Goal: Information Seeking & Learning: Learn about a topic

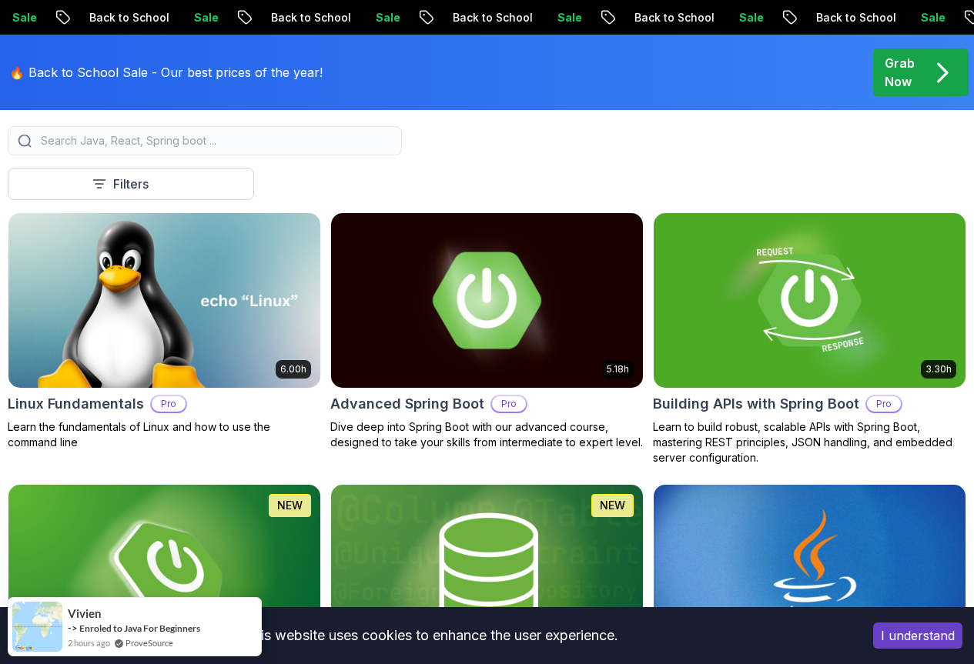
scroll to position [462, 0]
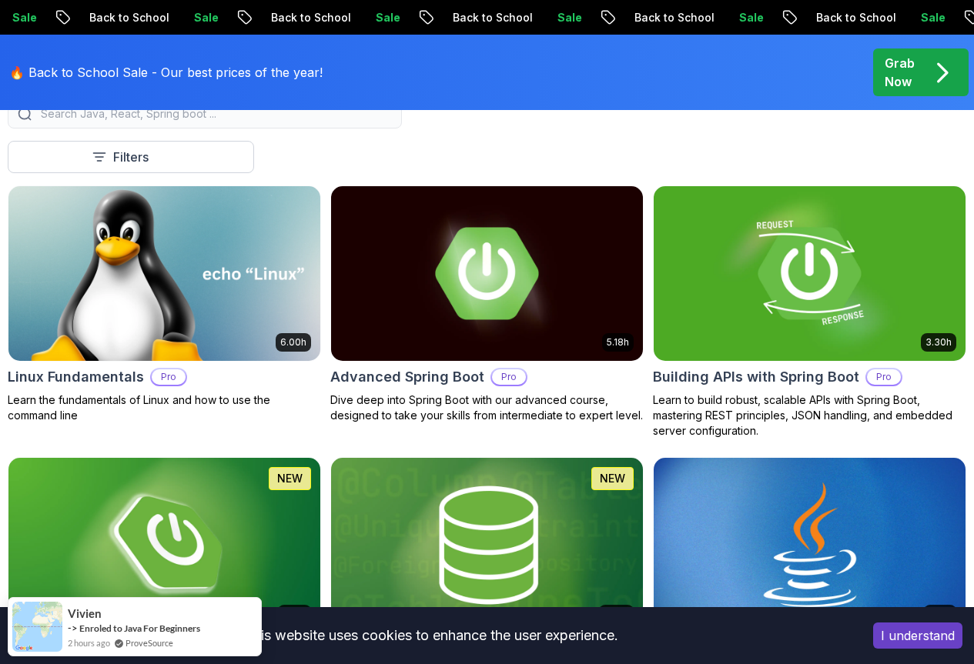
click at [328, 233] on img at bounding box center [164, 273] width 327 height 183
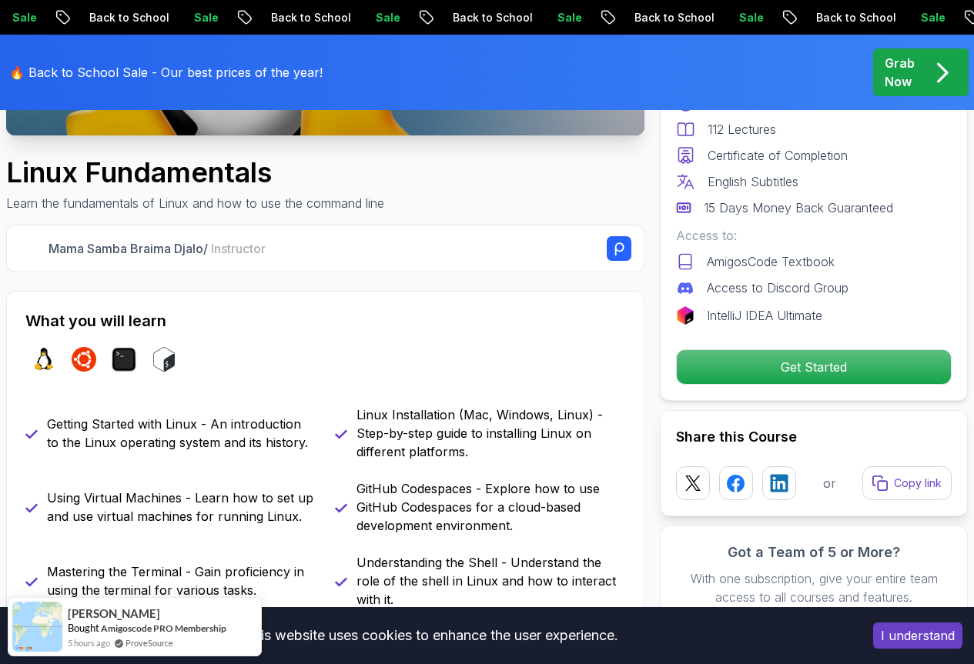
scroll to position [462, 0]
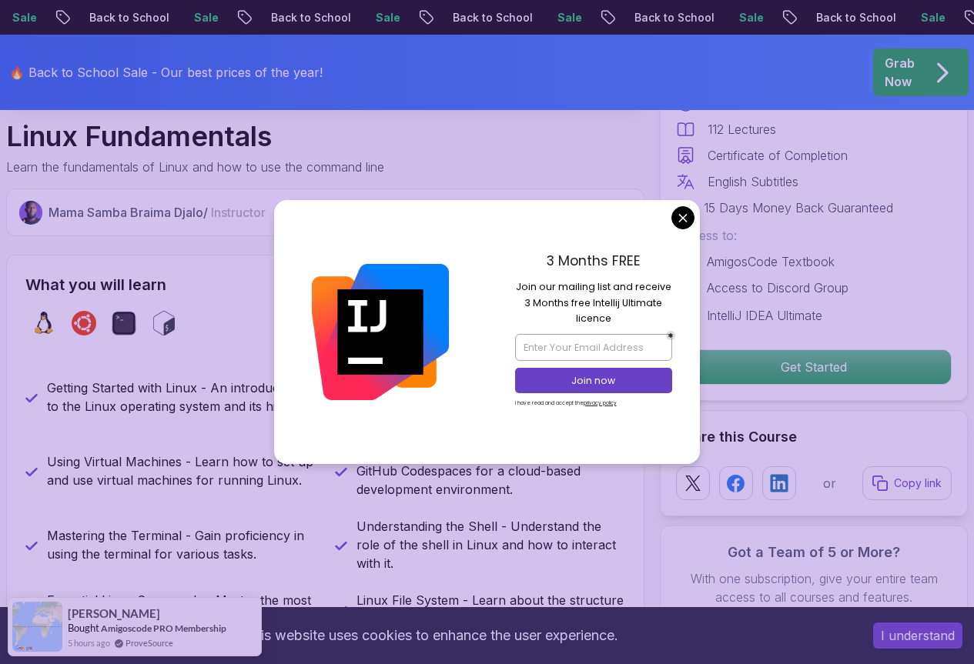
click at [672, 226] on div "3 Months FREE Join our mailing list and receive 3 Months free Intellij Ultimate…" at bounding box center [593, 331] width 213 height 263
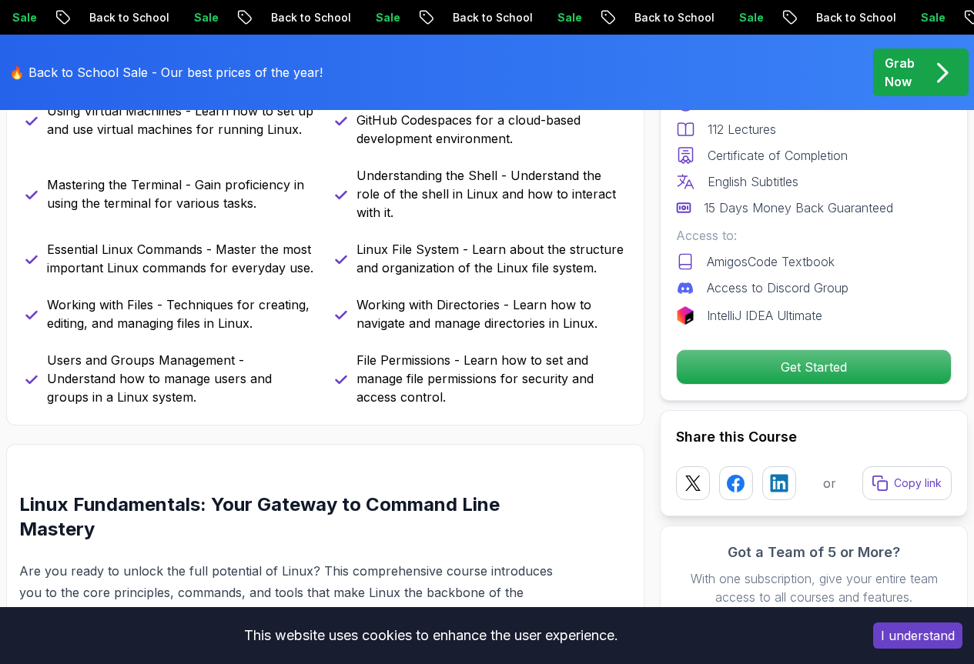
scroll to position [847, 0]
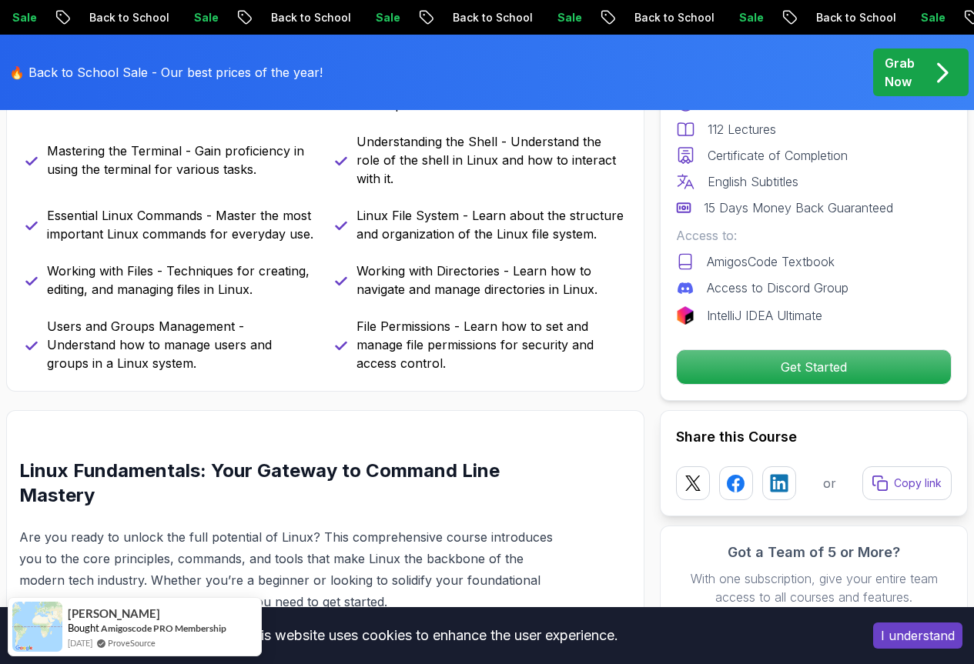
click at [884, 645] on button "I understand" at bounding box center [917, 636] width 89 height 26
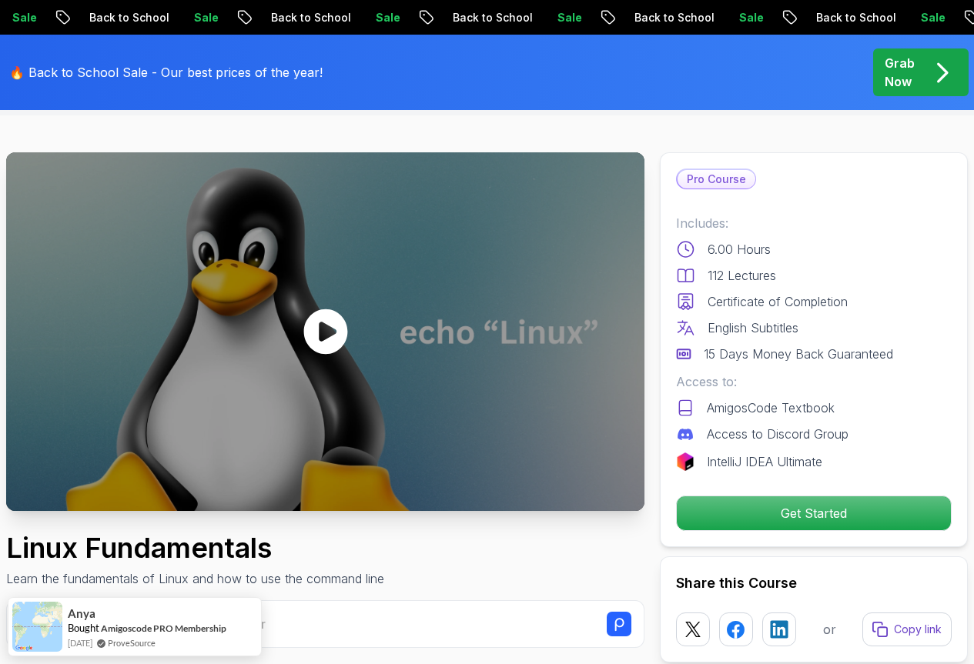
scroll to position [77, 0]
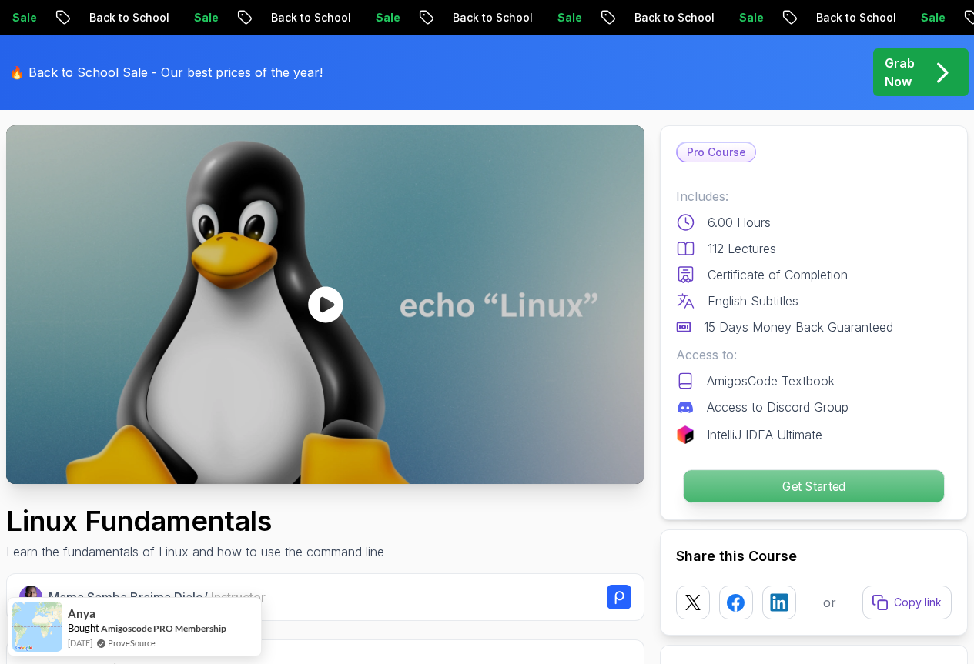
click at [716, 498] on p "Get Started" at bounding box center [813, 486] width 260 height 32
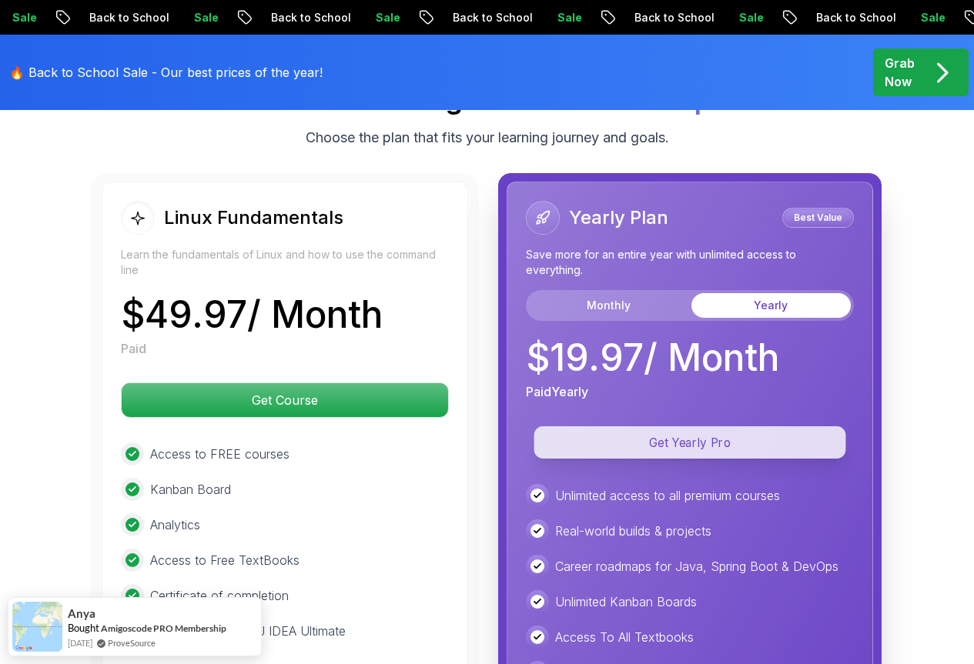
scroll to position [3570, 0]
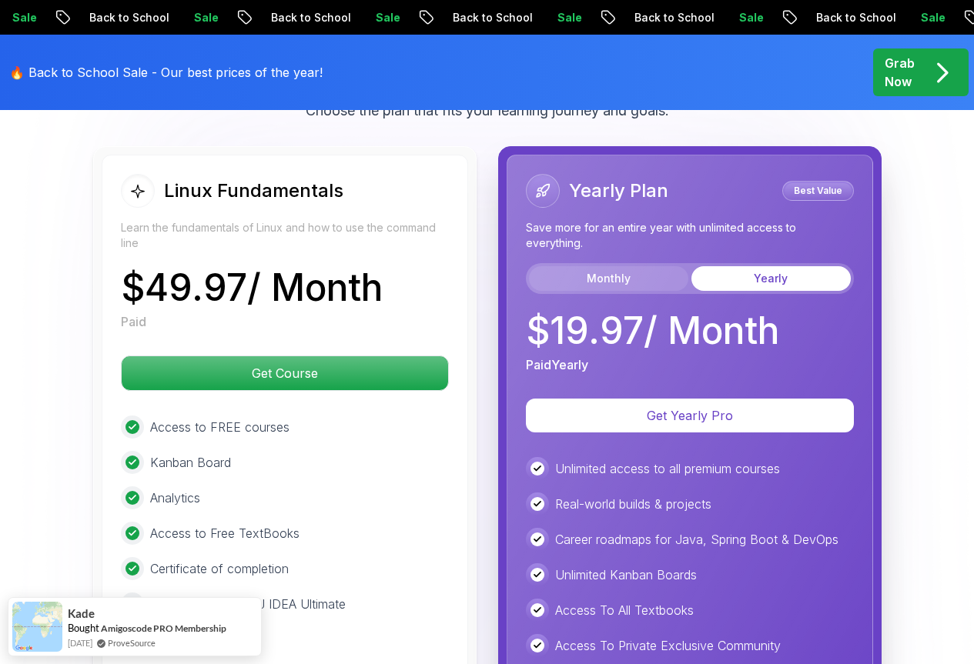
click at [643, 273] on button "Monthly" at bounding box center [608, 278] width 159 height 25
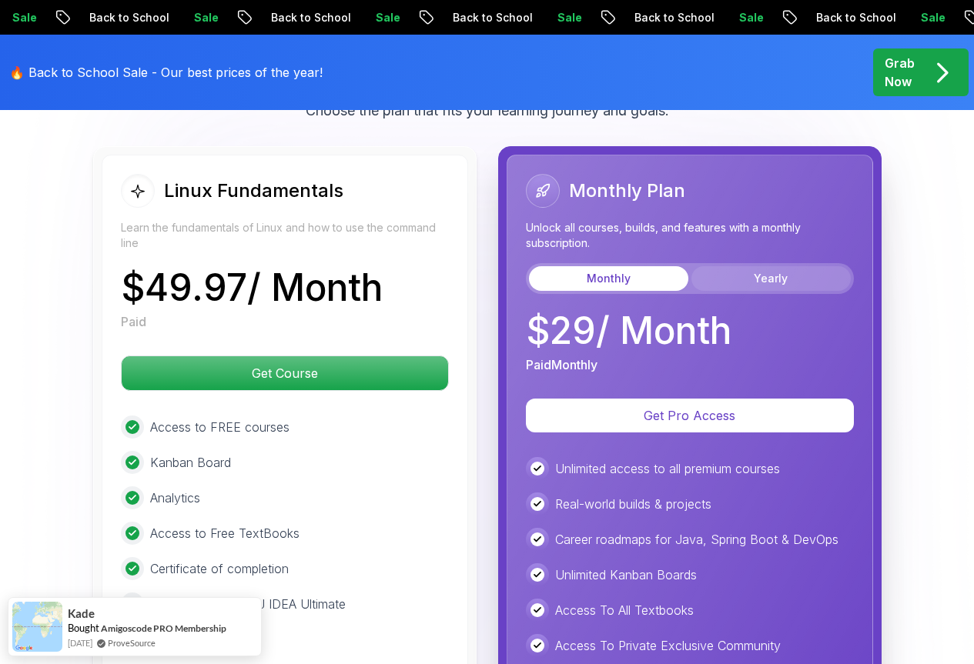
click at [782, 278] on button "Yearly" at bounding box center [770, 278] width 159 height 25
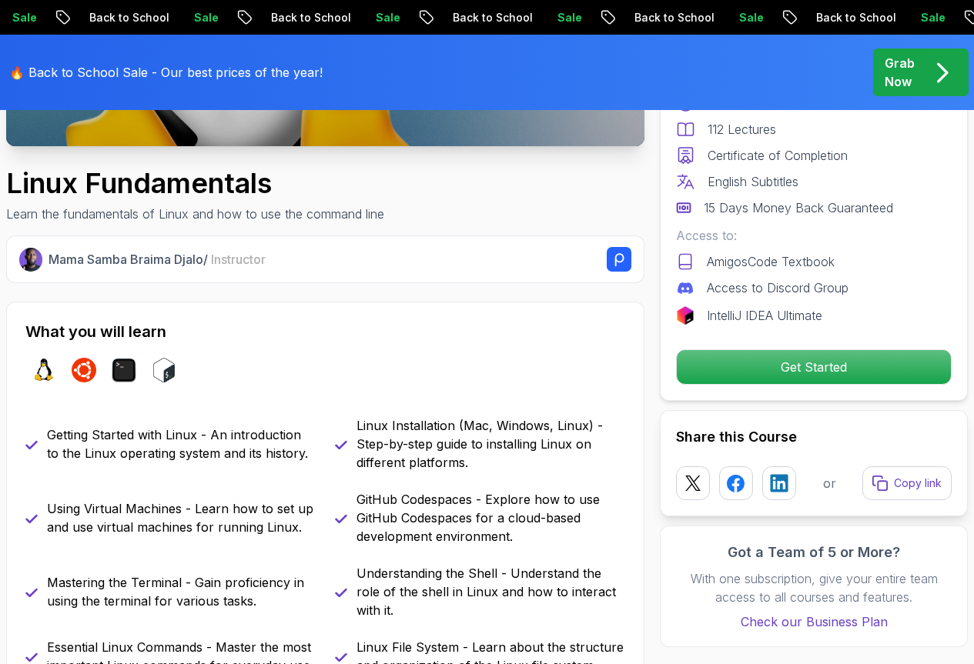
scroll to position [0, 0]
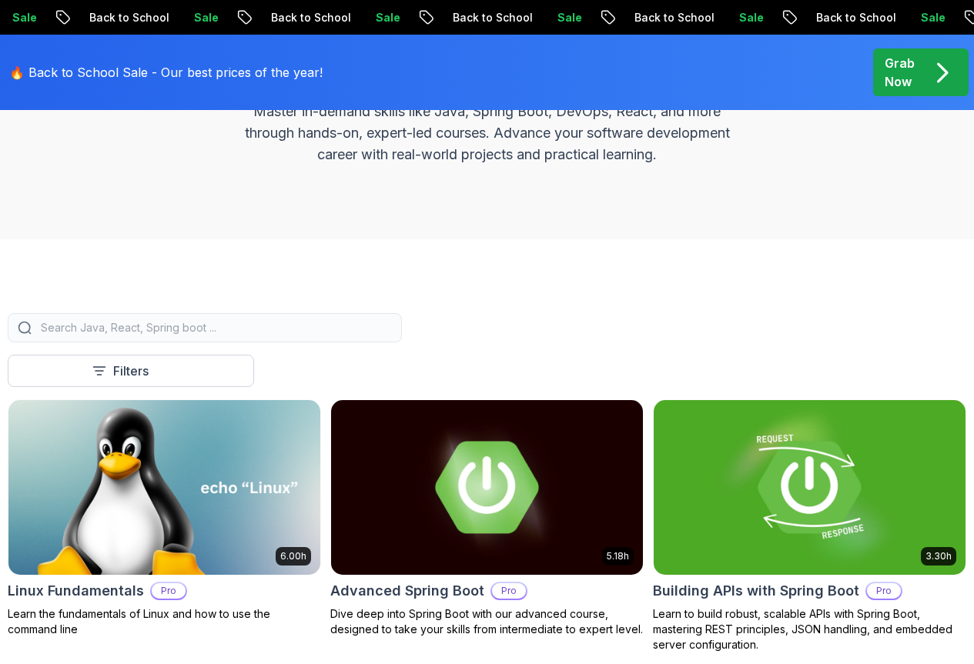
scroll to position [462, 0]
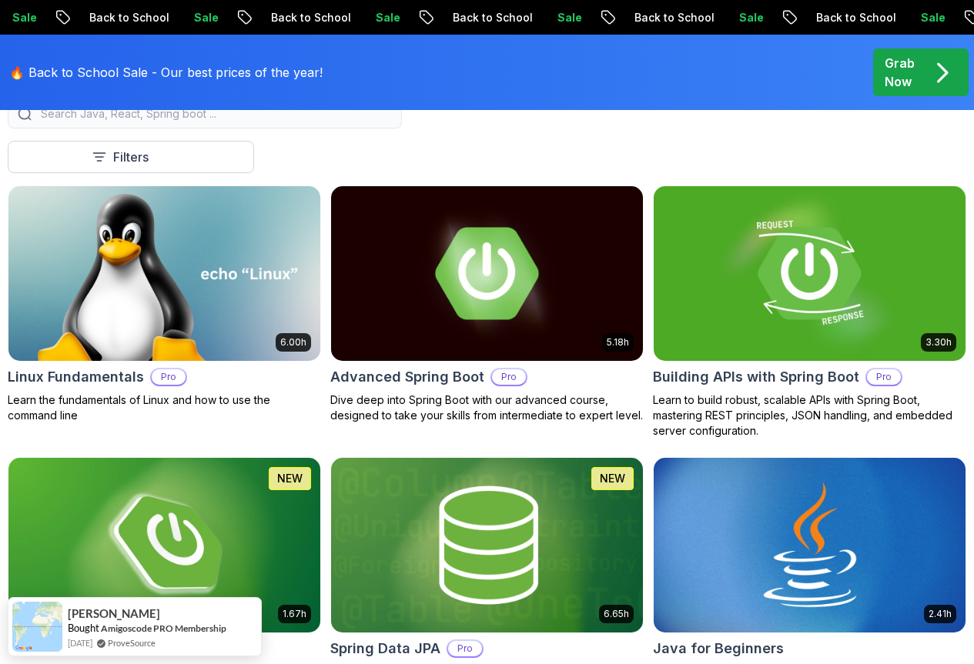
click at [0, 0] on icon "button" at bounding box center [0, 0] width 0 height 0
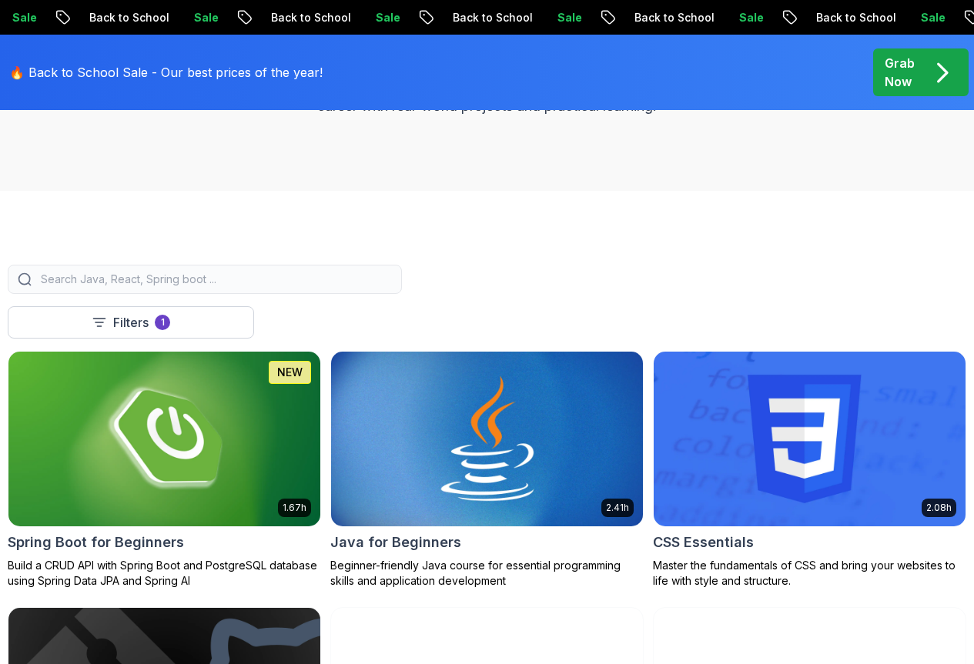
scroll to position [308, 0]
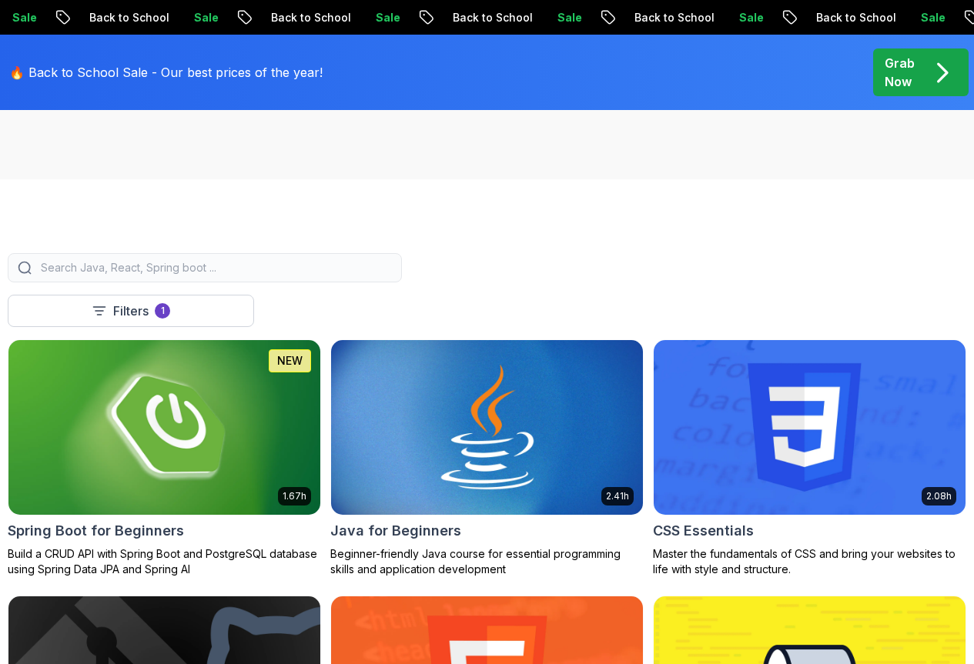
click at [328, 383] on img at bounding box center [164, 427] width 327 height 183
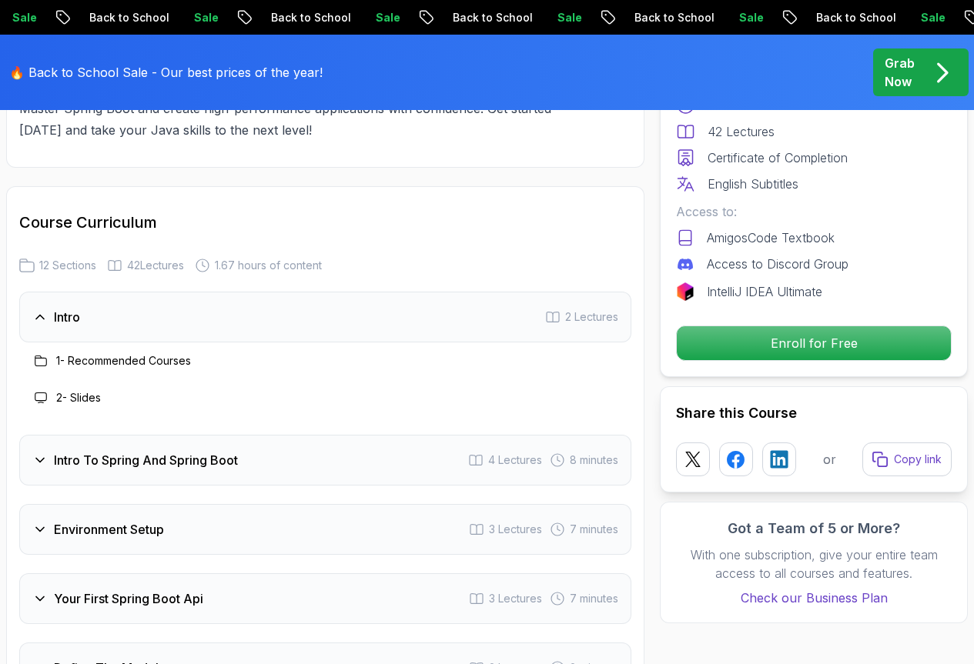
scroll to position [1924, 0]
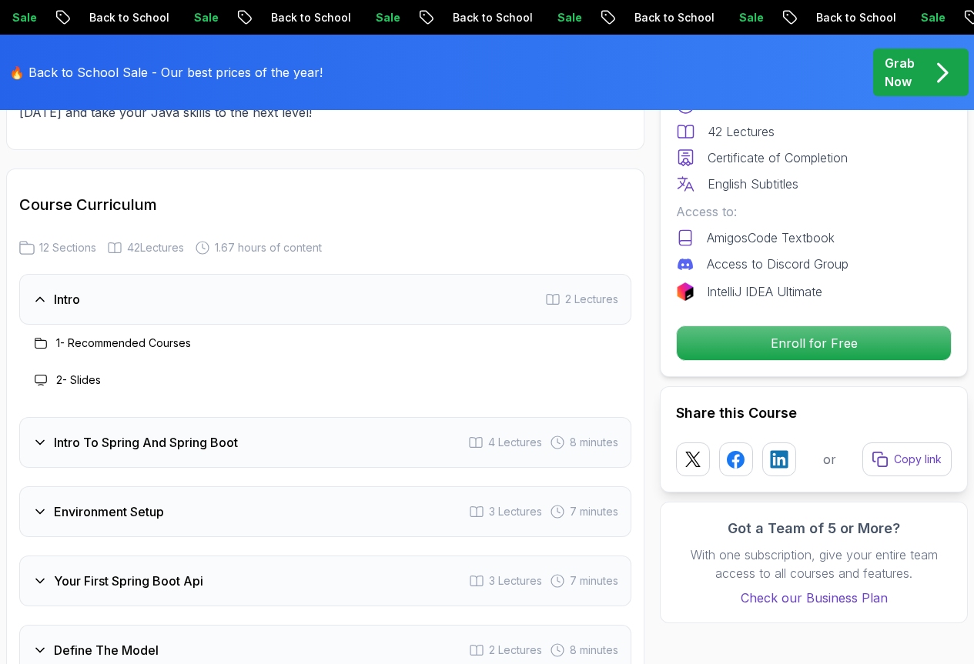
click at [194, 450] on h3 "Intro To Spring And Spring Boot" at bounding box center [146, 442] width 184 height 18
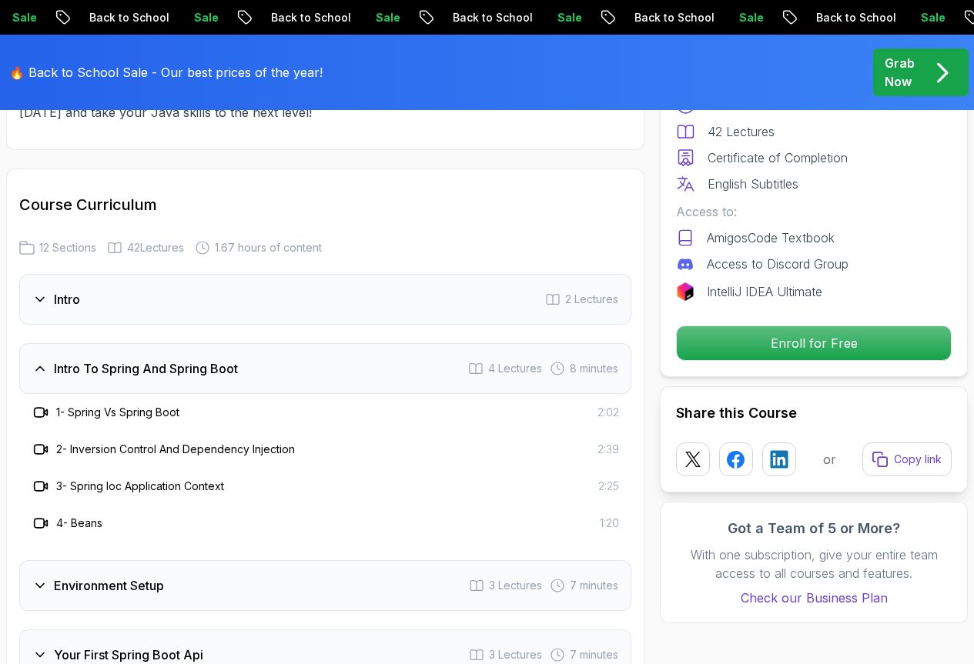
click at [214, 296] on div "Intro 2 Lectures" at bounding box center [325, 299] width 612 height 51
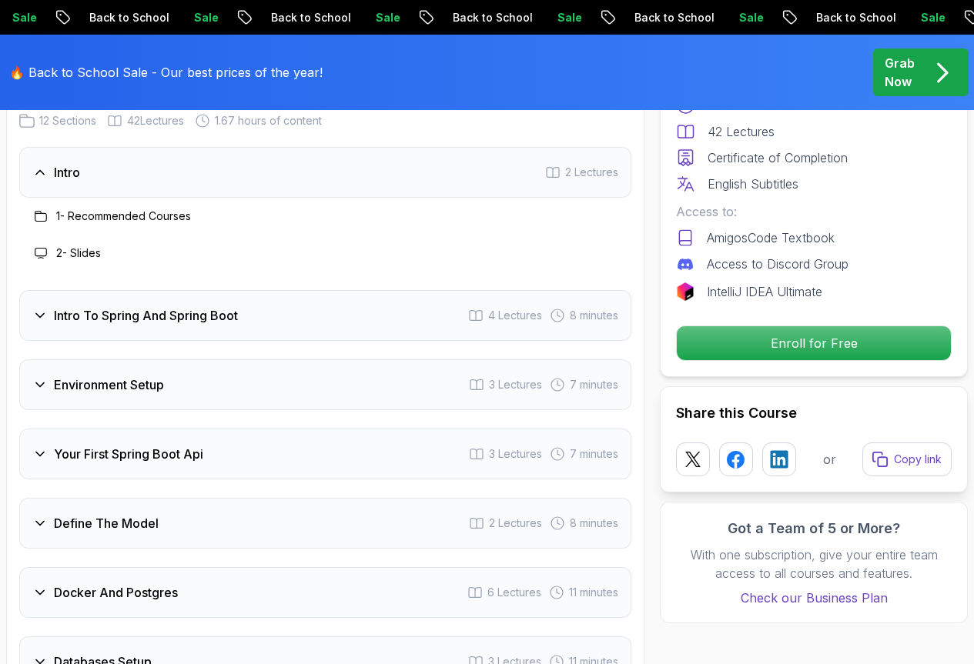
scroll to position [2078, 0]
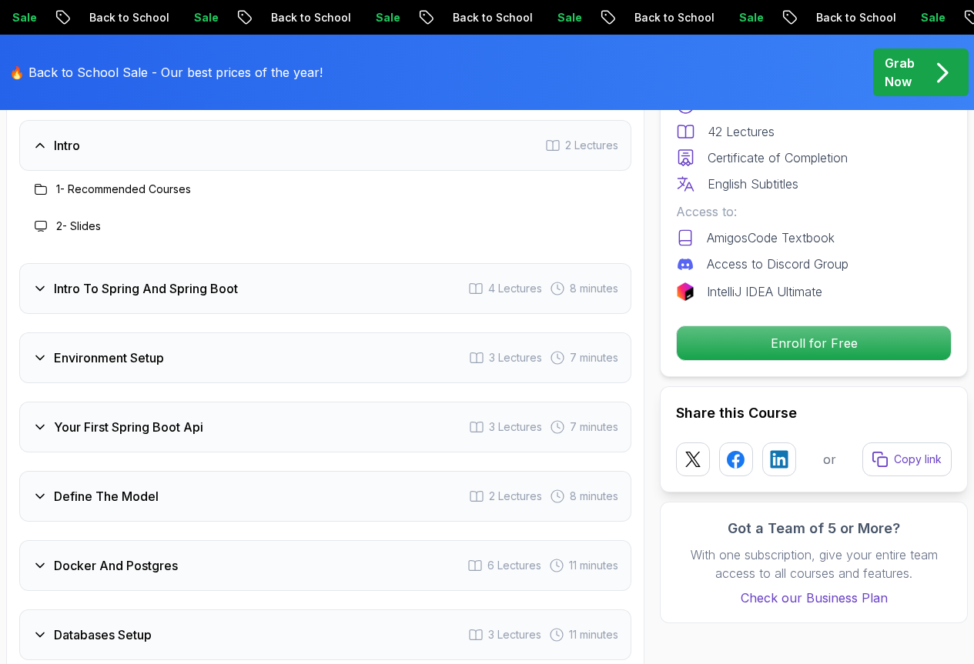
click at [214, 435] on div "Your First Spring Boot Api 3 Lectures 7 minutes" at bounding box center [325, 427] width 612 height 51
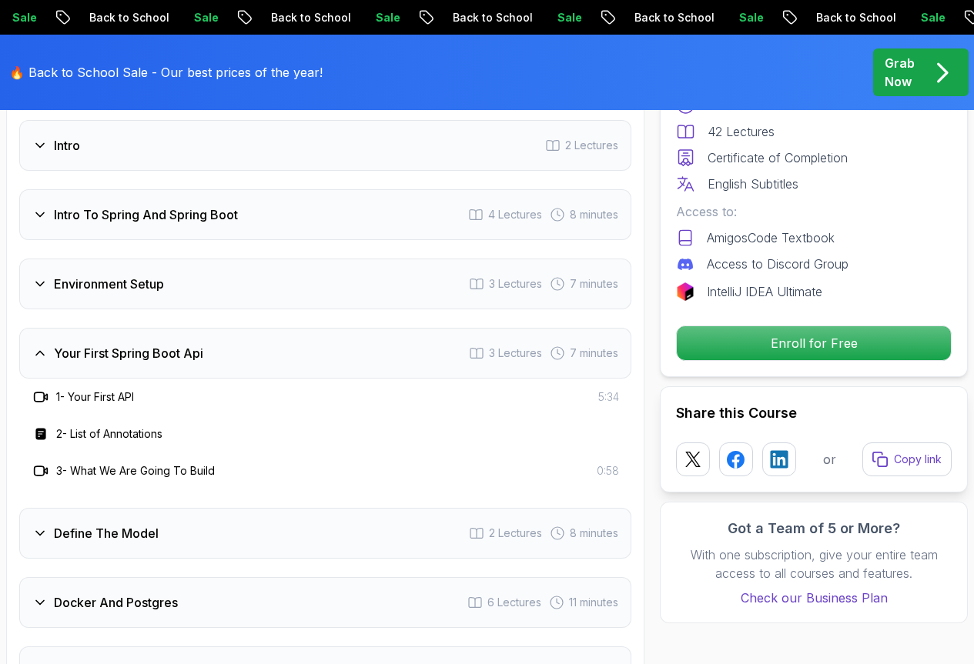
click at [206, 355] on div "Your First Spring Boot Api 3 Lectures 7 minutes" at bounding box center [325, 353] width 612 height 51
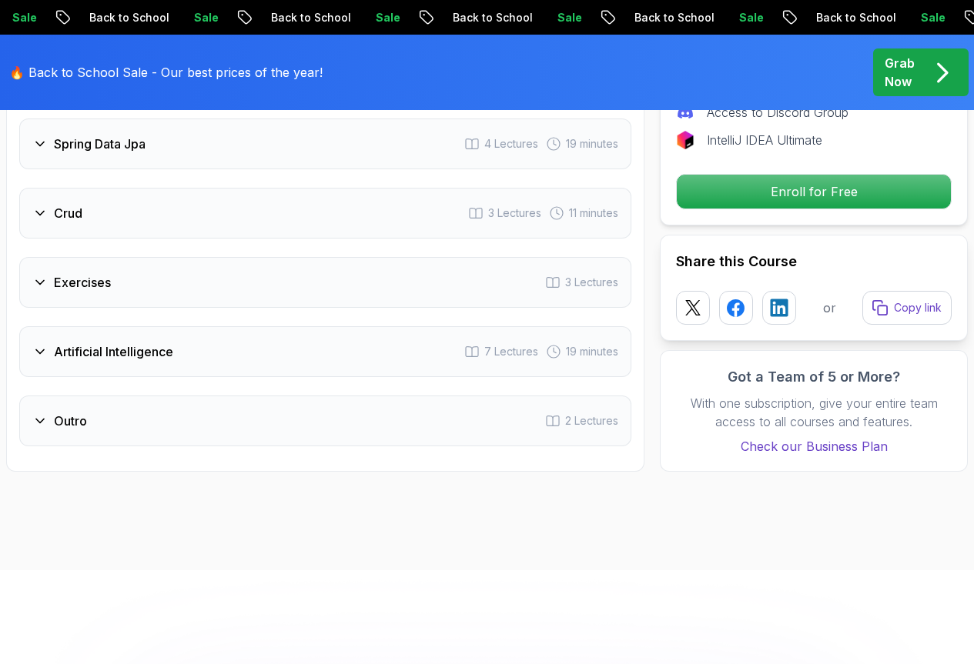
scroll to position [2540, 0]
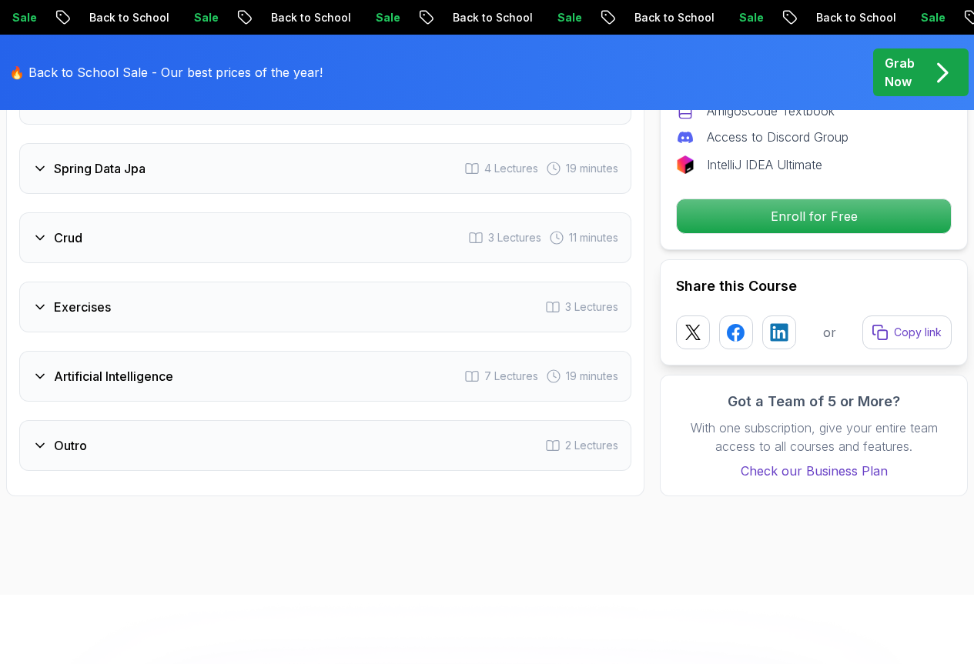
click at [202, 446] on div "Outro 2 Lectures" at bounding box center [325, 445] width 612 height 51
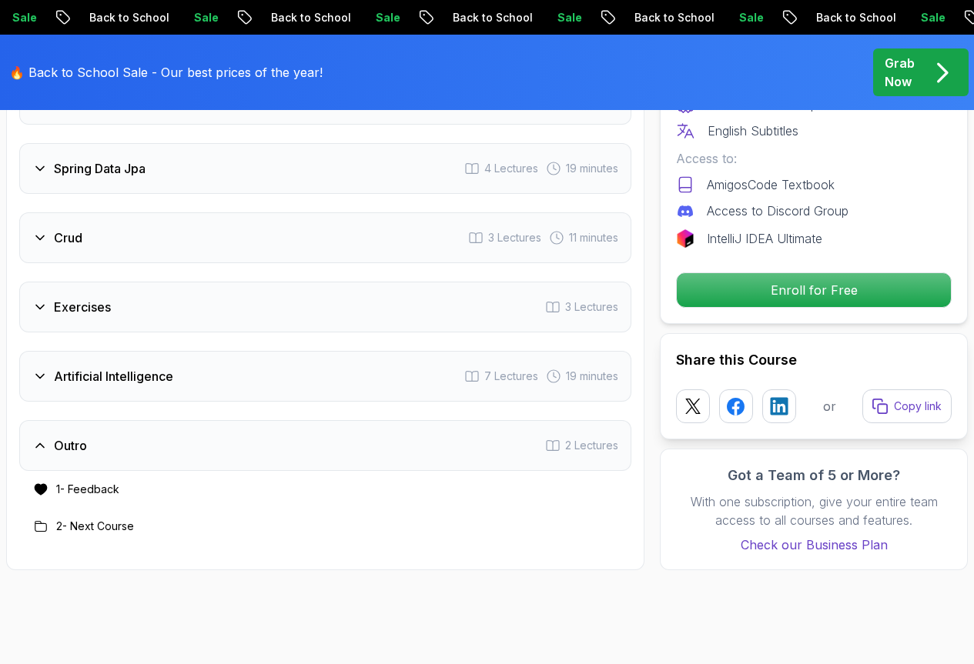
click at [202, 446] on div "Outro 2 Lectures" at bounding box center [325, 445] width 612 height 51
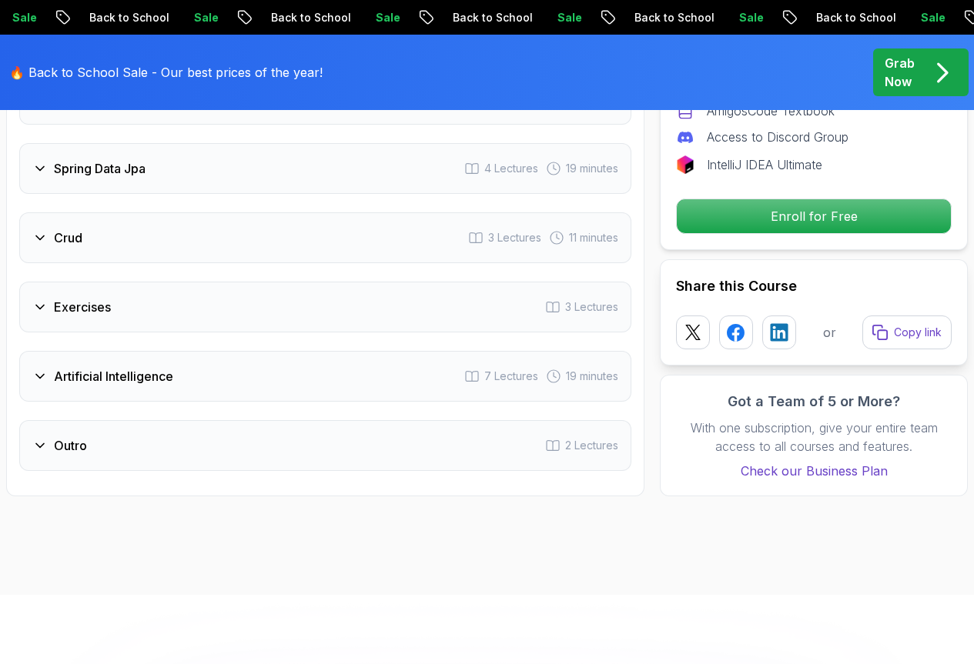
click at [209, 379] on div "Artificial Intelligence 7 Lectures 19 minutes" at bounding box center [325, 376] width 612 height 51
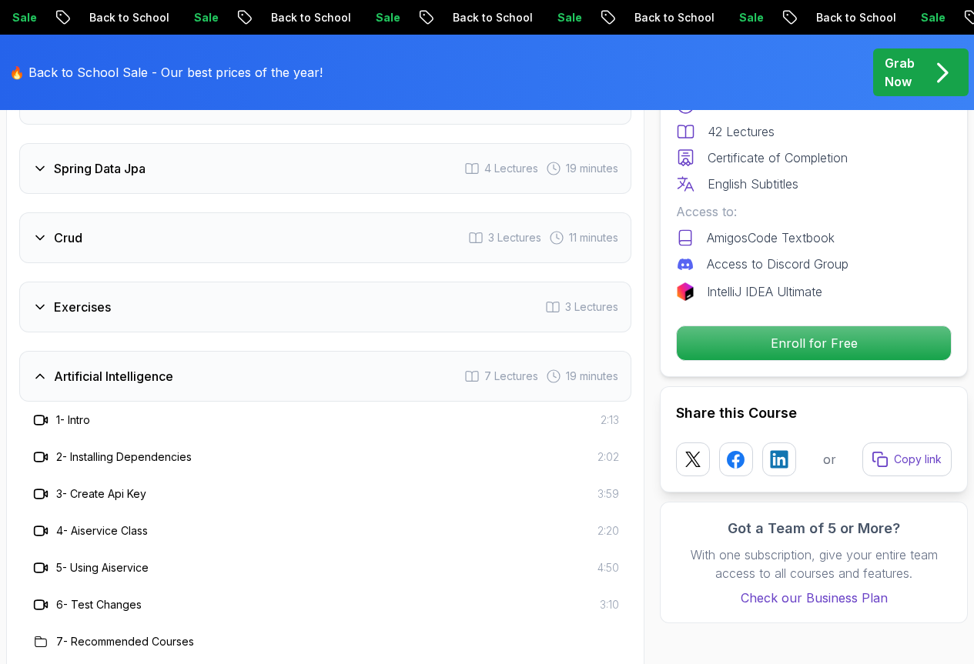
click at [208, 379] on div "Artificial Intelligence 7 Lectures 19 minutes" at bounding box center [325, 376] width 612 height 51
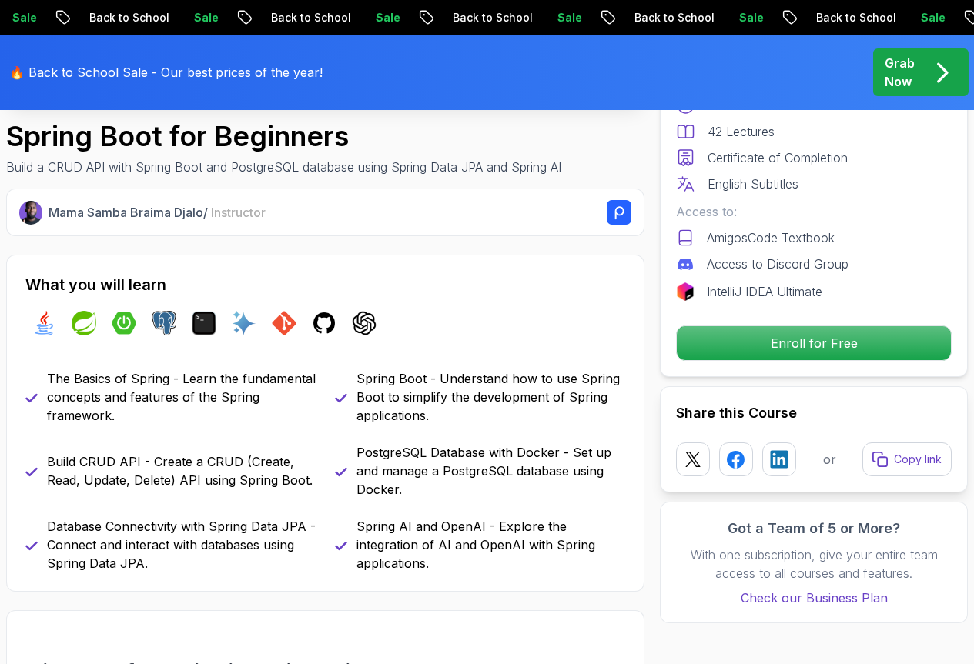
scroll to position [0, 0]
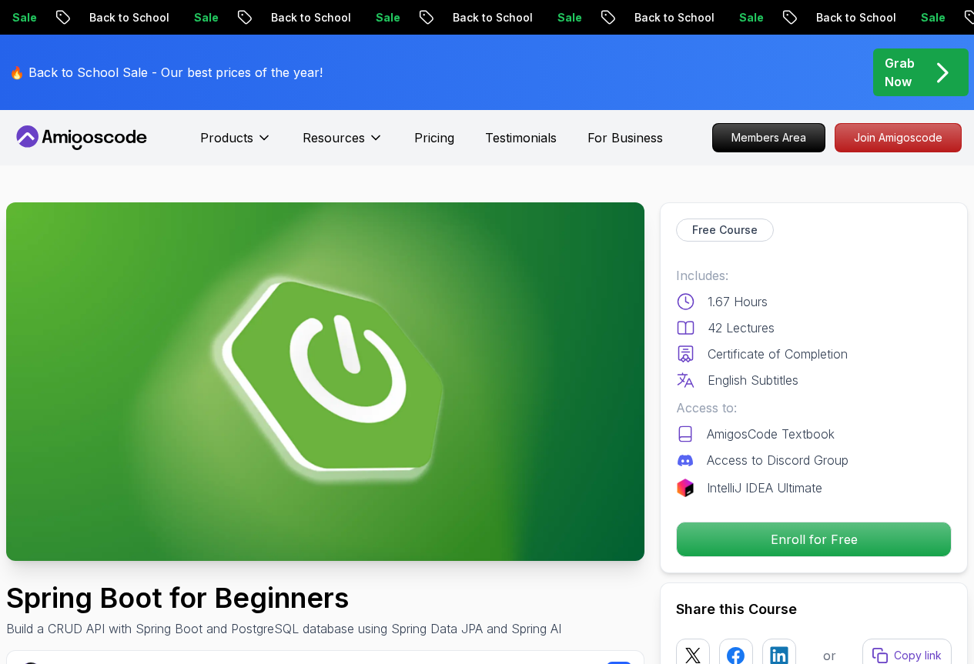
click at [438, 13] on p "Back to School" at bounding box center [490, 17] width 105 height 15
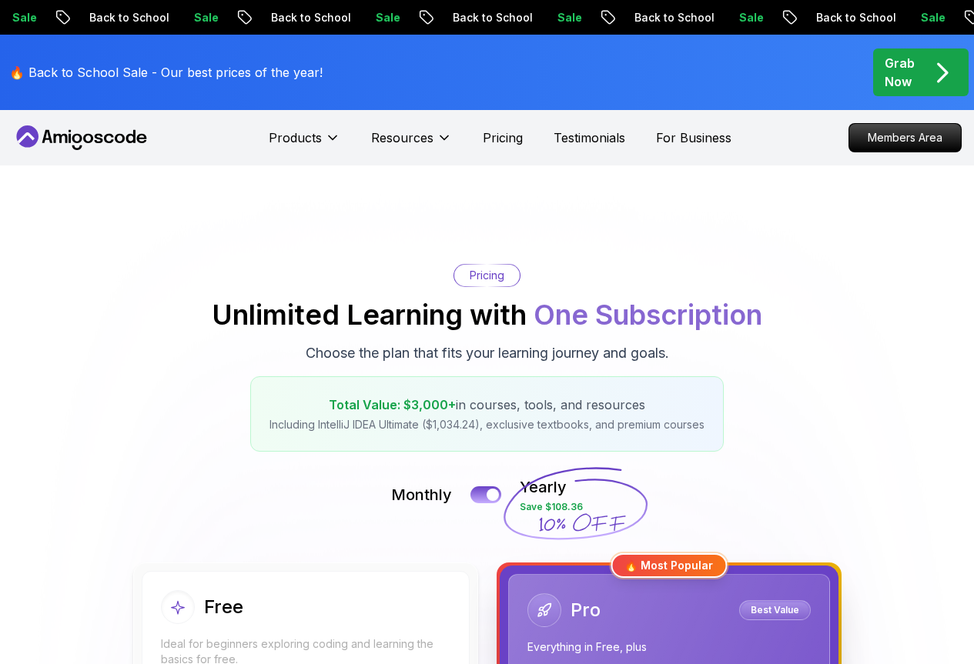
scroll to position [154, 0]
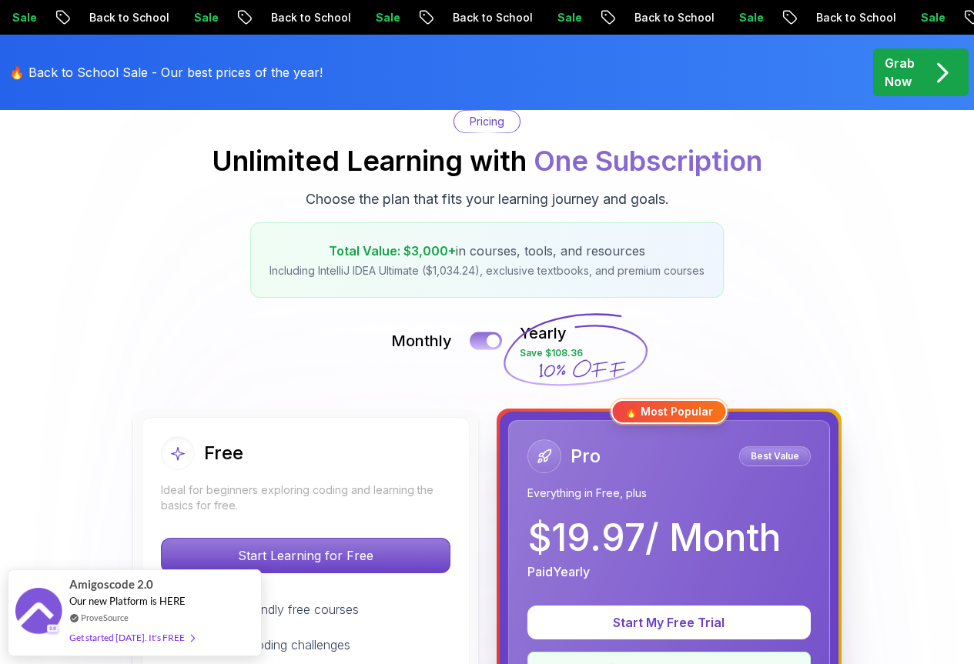
click at [491, 341] on div at bounding box center [492, 341] width 13 height 13
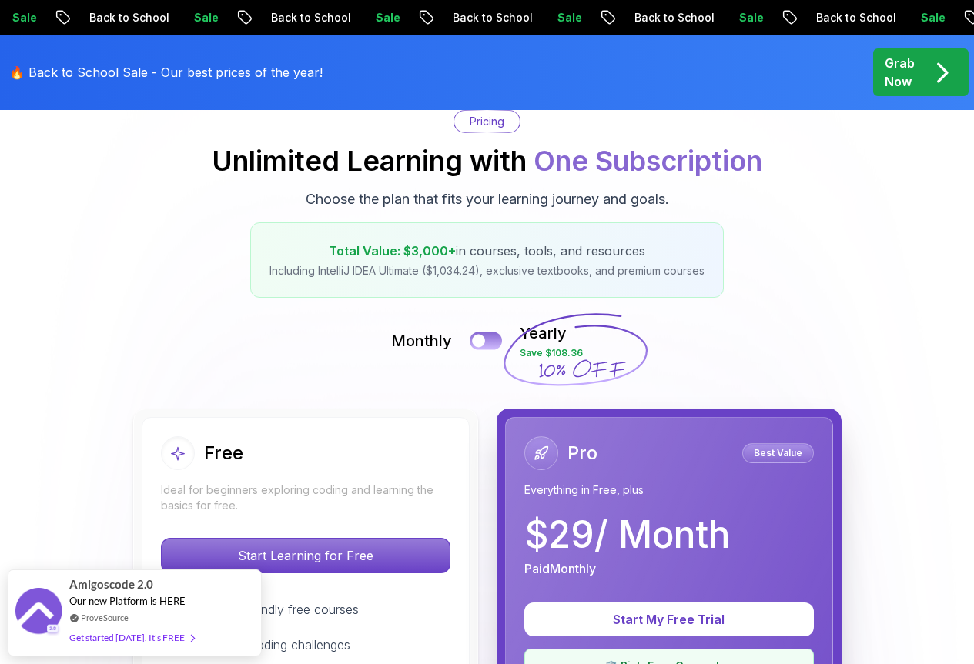
click at [489, 341] on button at bounding box center [485, 341] width 32 height 18
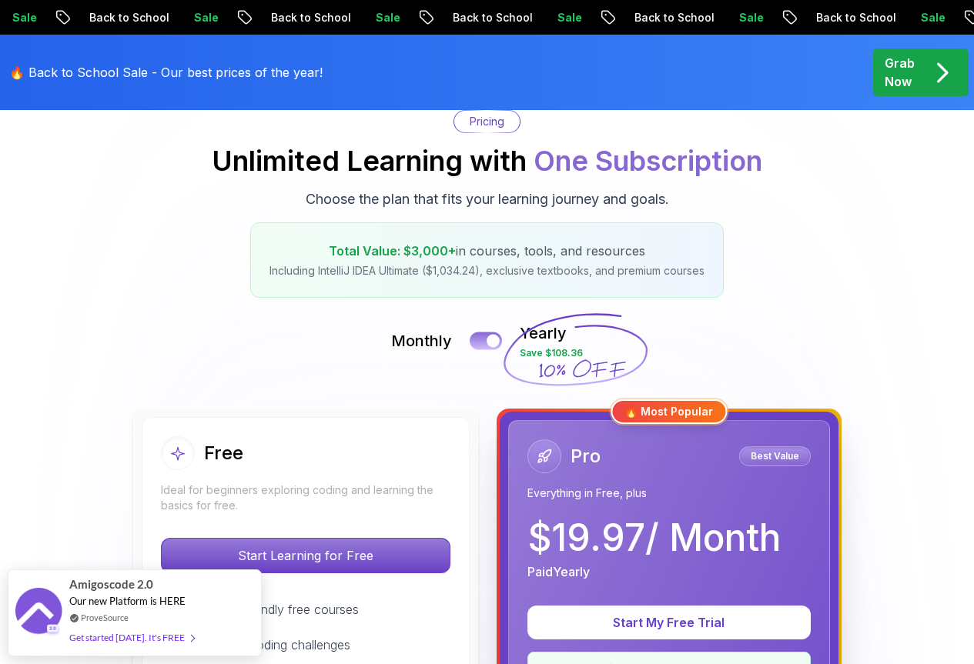
click at [489, 341] on div at bounding box center [492, 341] width 13 height 13
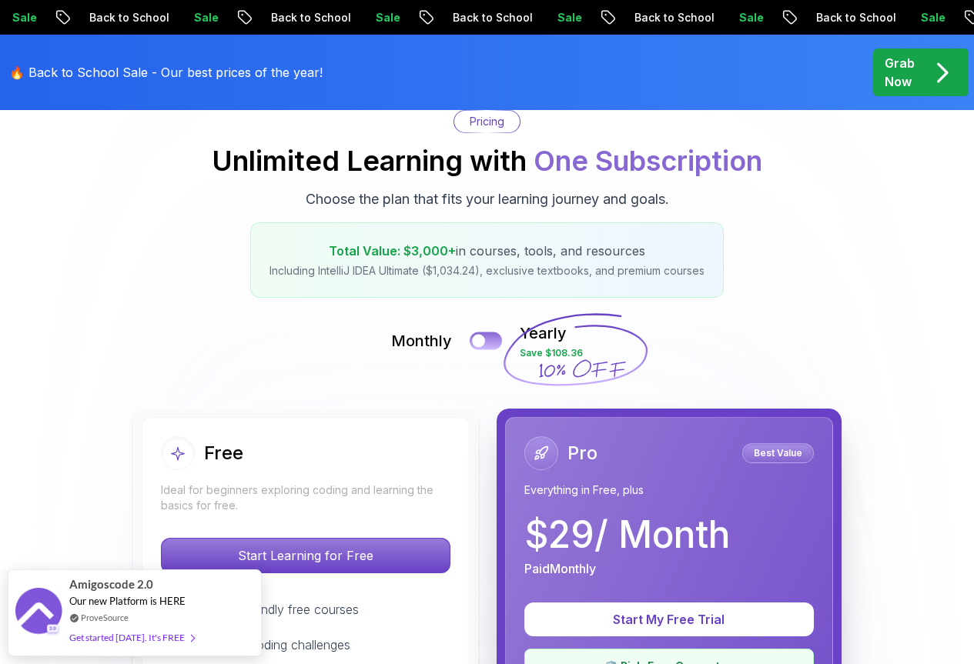
click at [489, 341] on button at bounding box center [485, 341] width 32 height 18
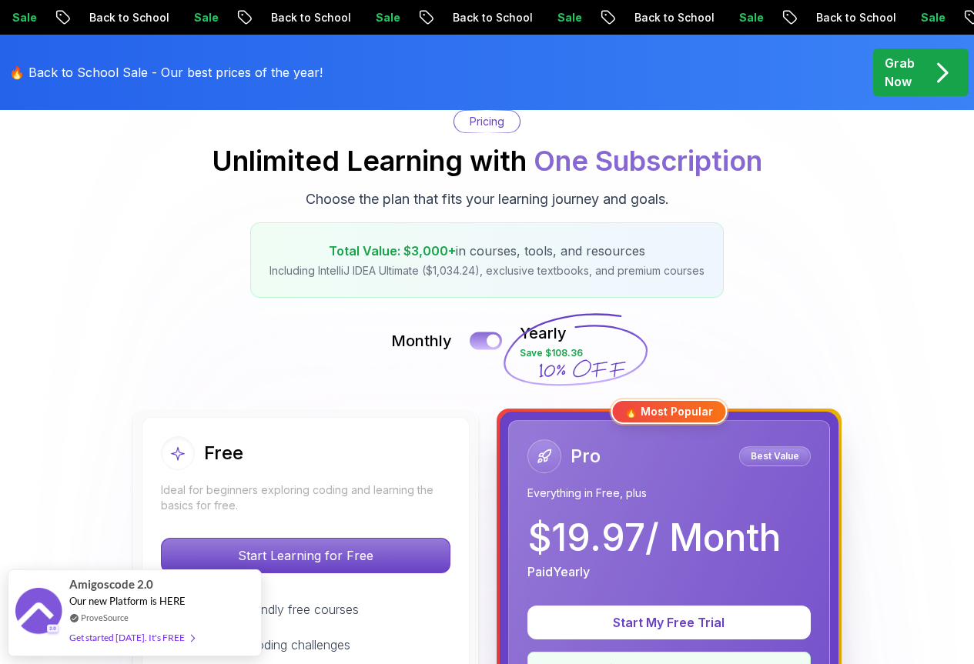
click at [489, 341] on div at bounding box center [492, 341] width 13 height 13
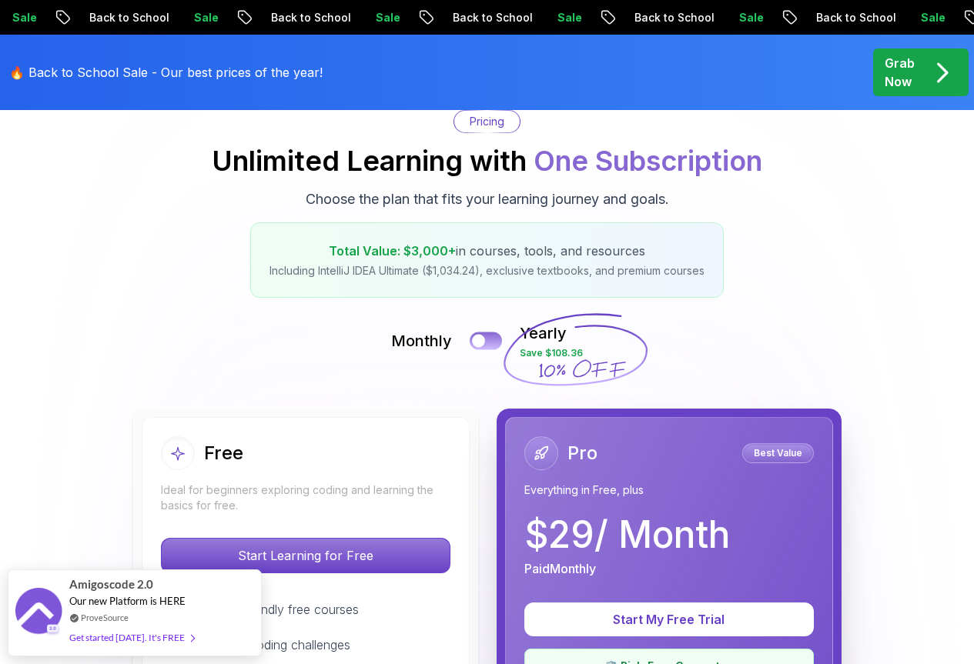
click at [489, 341] on button at bounding box center [485, 341] width 32 height 18
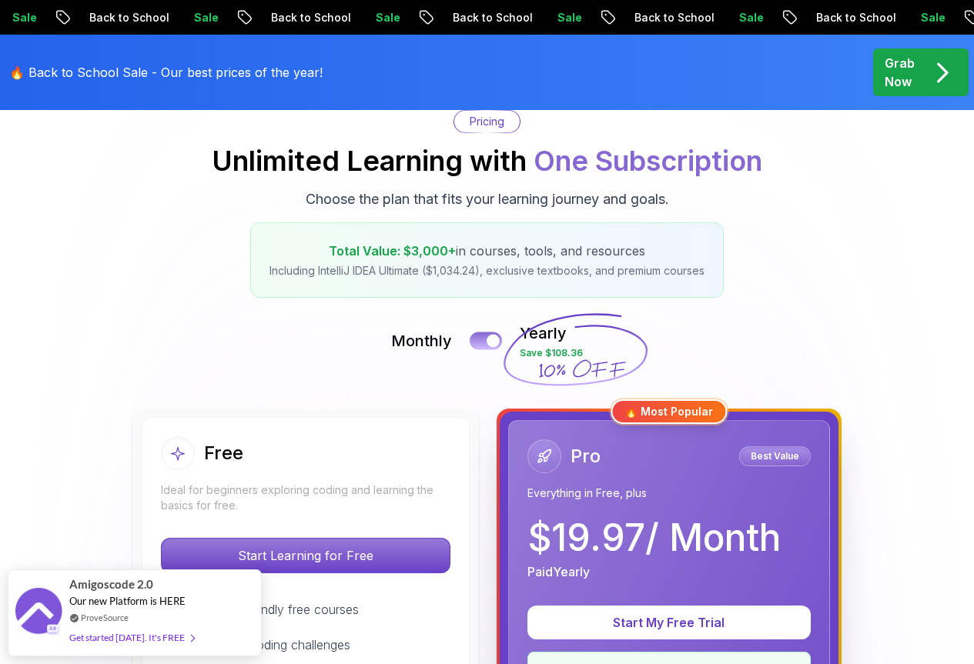
click at [489, 341] on div at bounding box center [492, 341] width 13 height 13
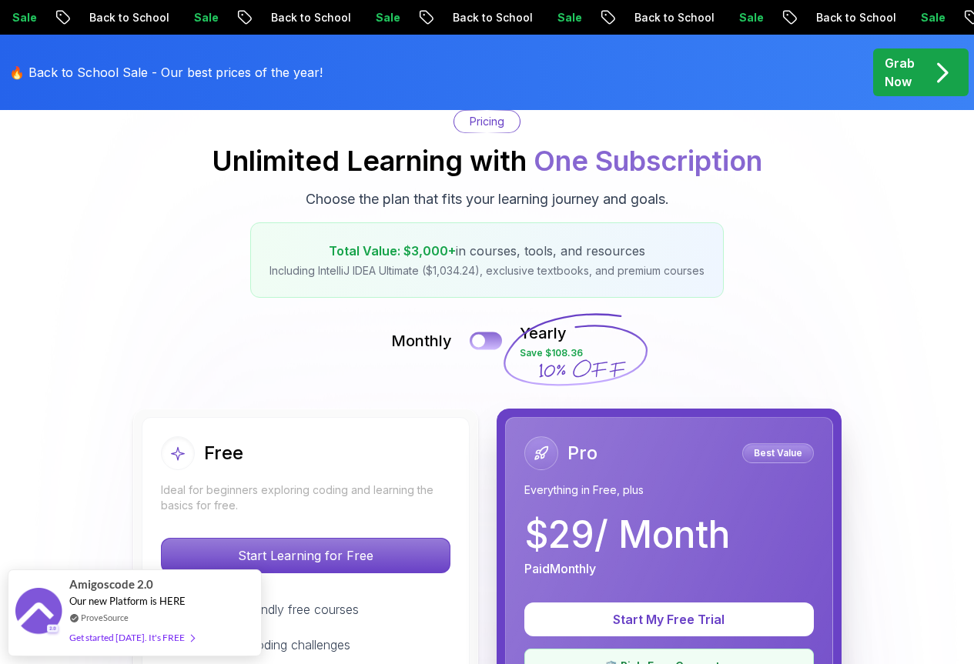
click at [489, 341] on button at bounding box center [485, 341] width 32 height 18
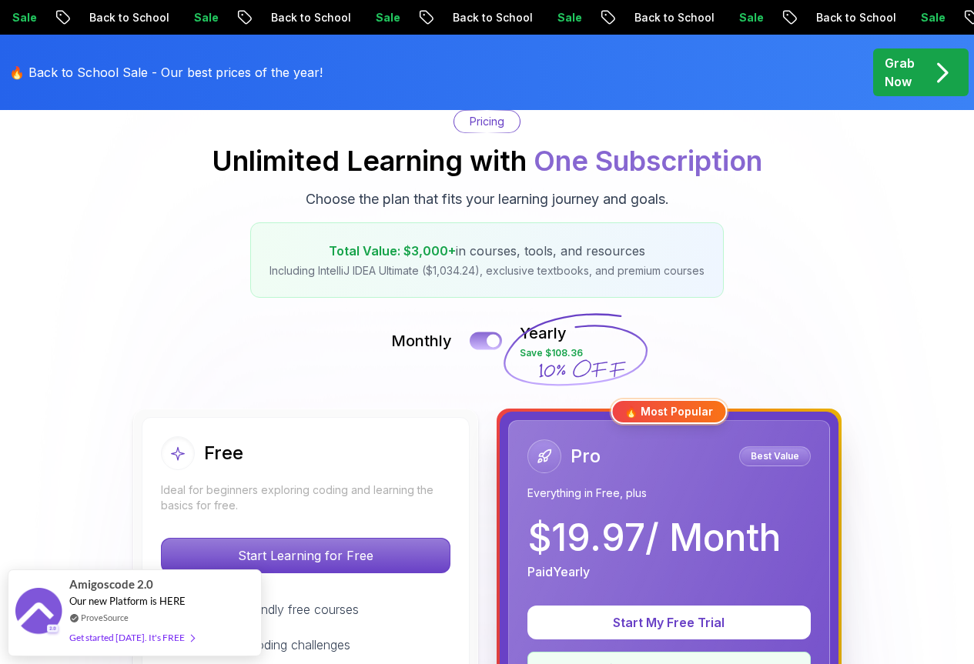
click at [489, 341] on div at bounding box center [492, 341] width 13 height 13
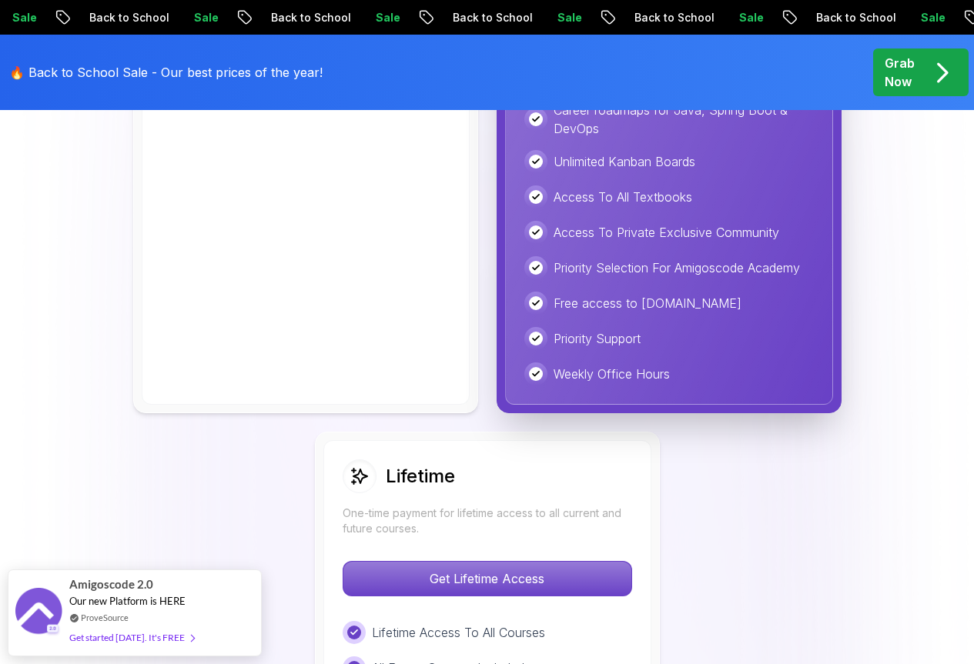
scroll to position [1001, 0]
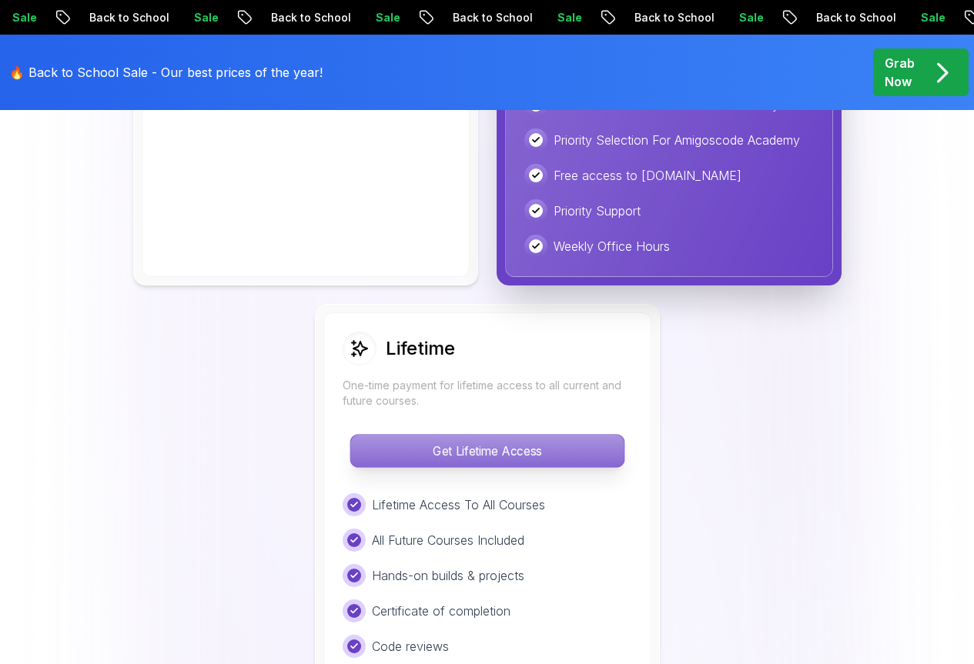
click at [486, 457] on p "Get Lifetime Access" at bounding box center [486, 451] width 273 height 32
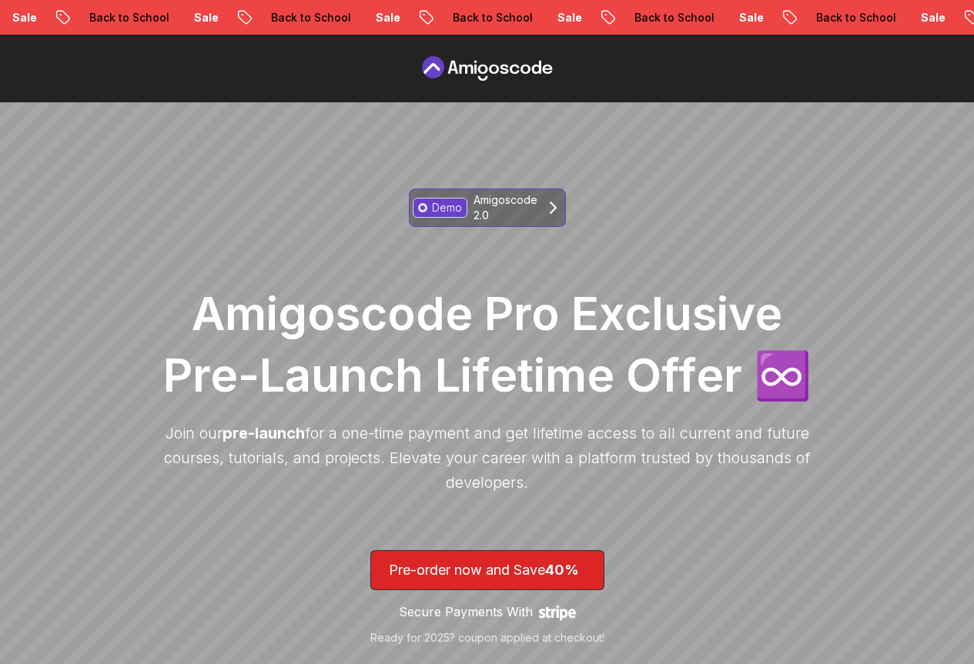
click at [520, 212] on p "Amigoscode 2.0" at bounding box center [505, 207] width 64 height 31
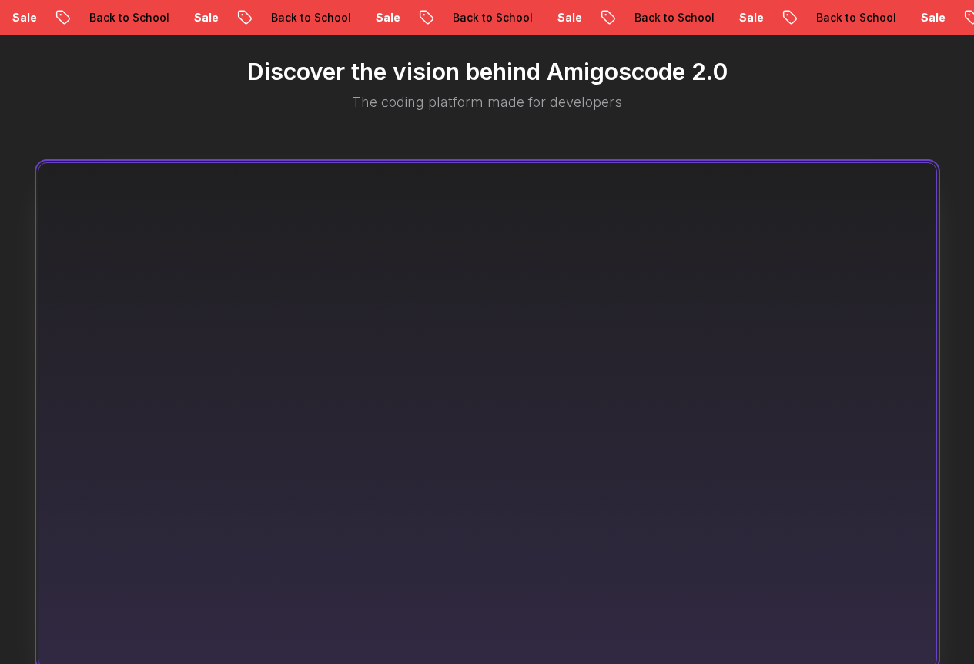
scroll to position [915, 0]
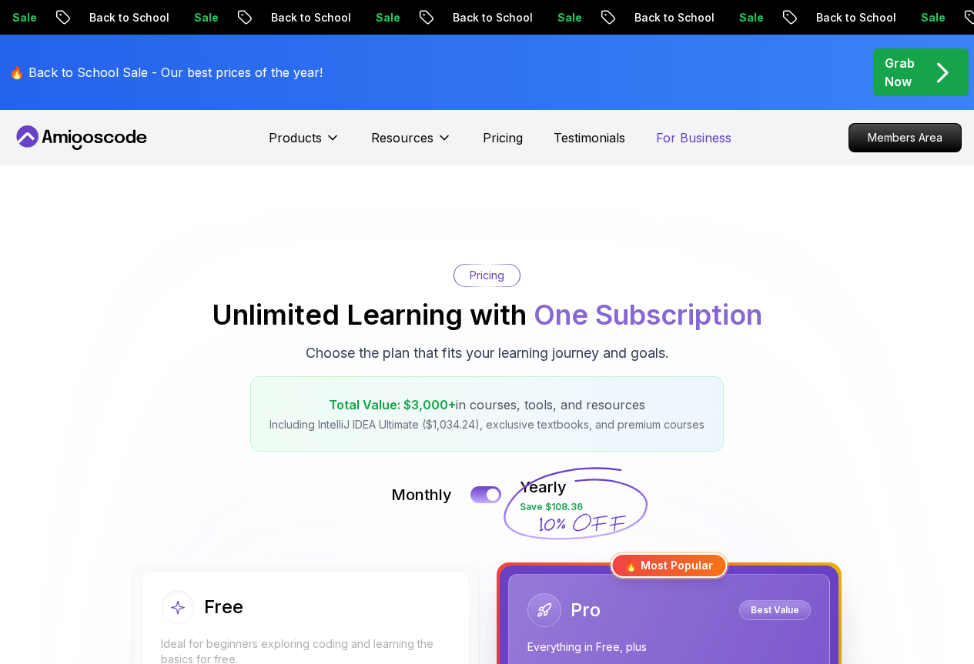
click at [680, 138] on p "For Business" at bounding box center [693, 138] width 75 height 18
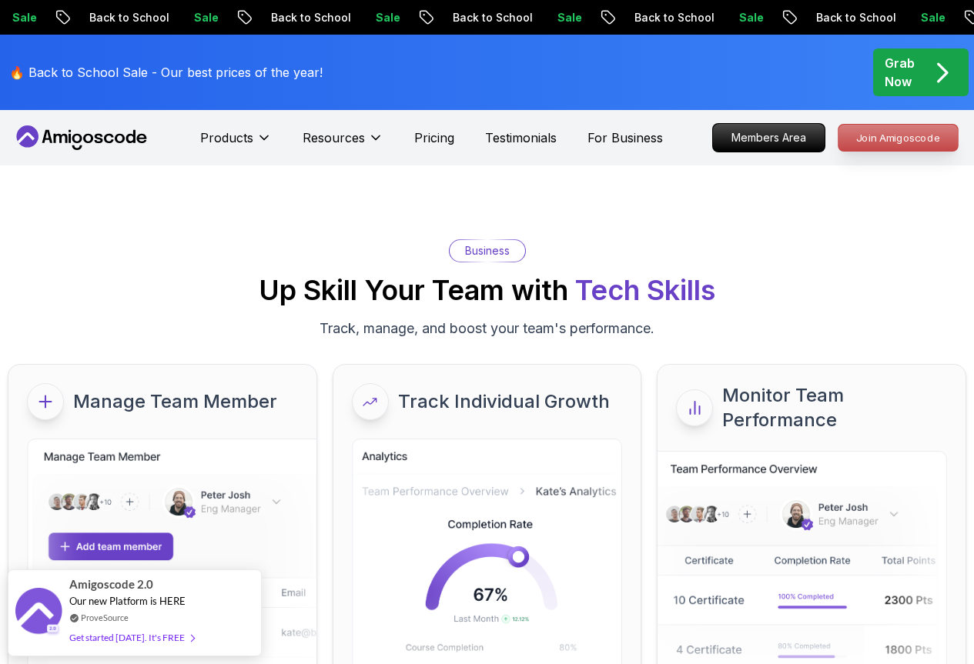
click at [849, 132] on p "Join Amigoscode" at bounding box center [897, 138] width 119 height 26
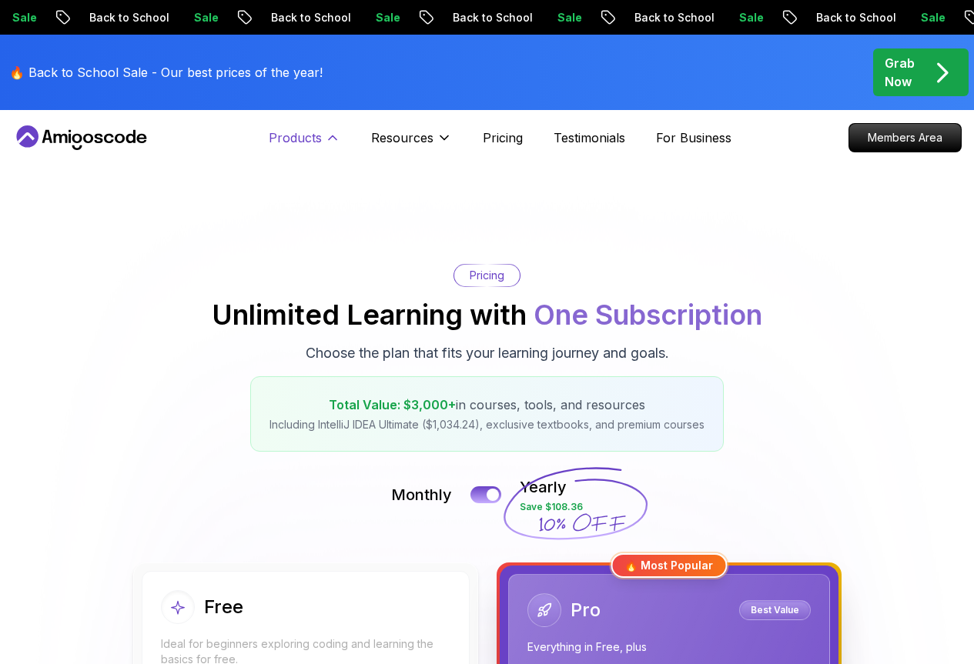
click at [287, 142] on p "Products" at bounding box center [295, 138] width 53 height 18
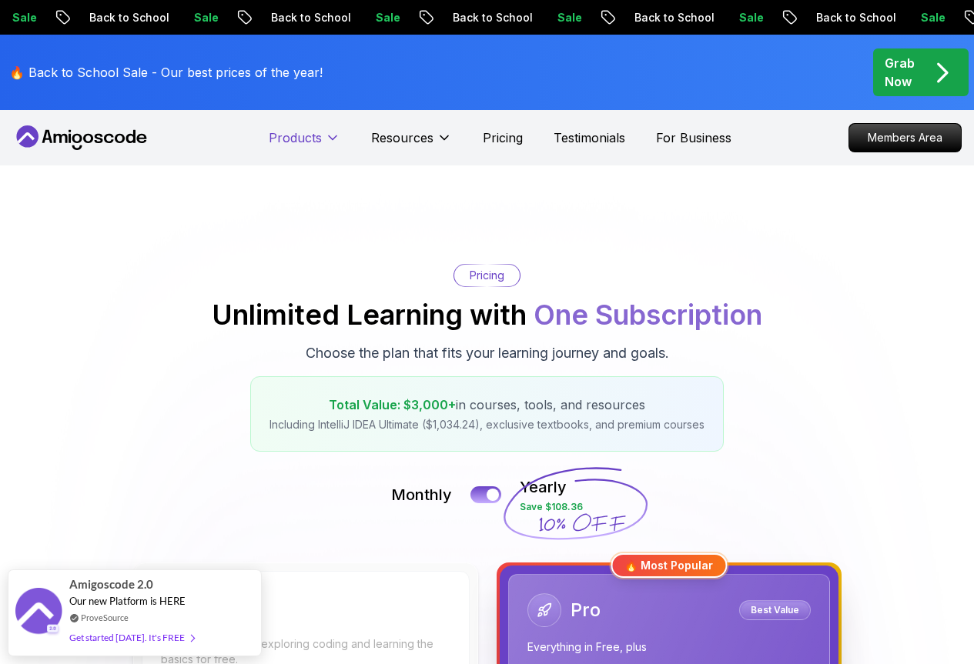
click at [303, 135] on p "Products" at bounding box center [295, 138] width 53 height 18
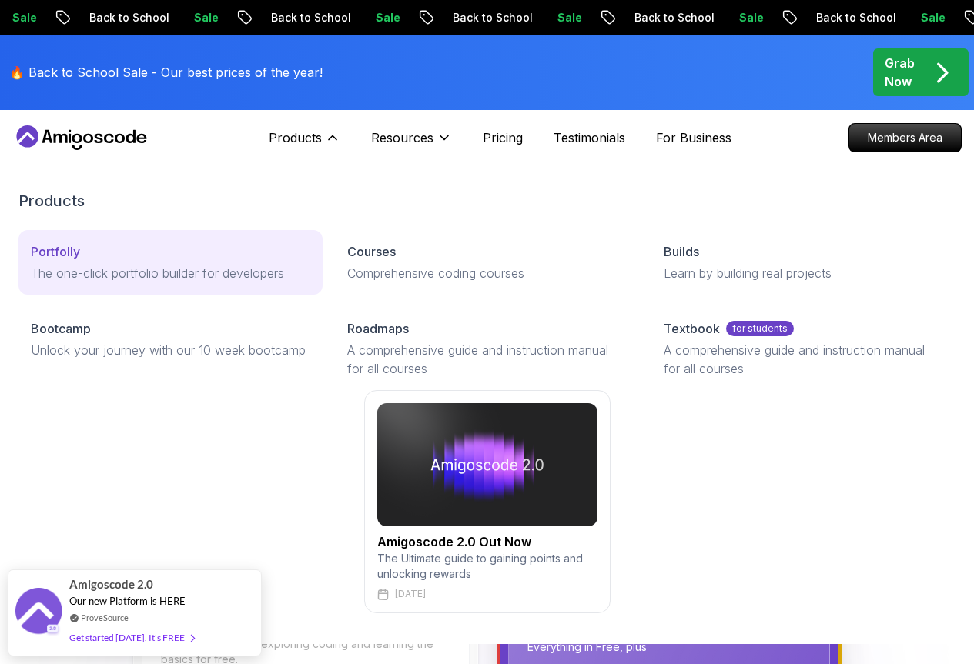
click at [101, 282] on p "The one-click portfolio builder for developers" at bounding box center [170, 273] width 279 height 18
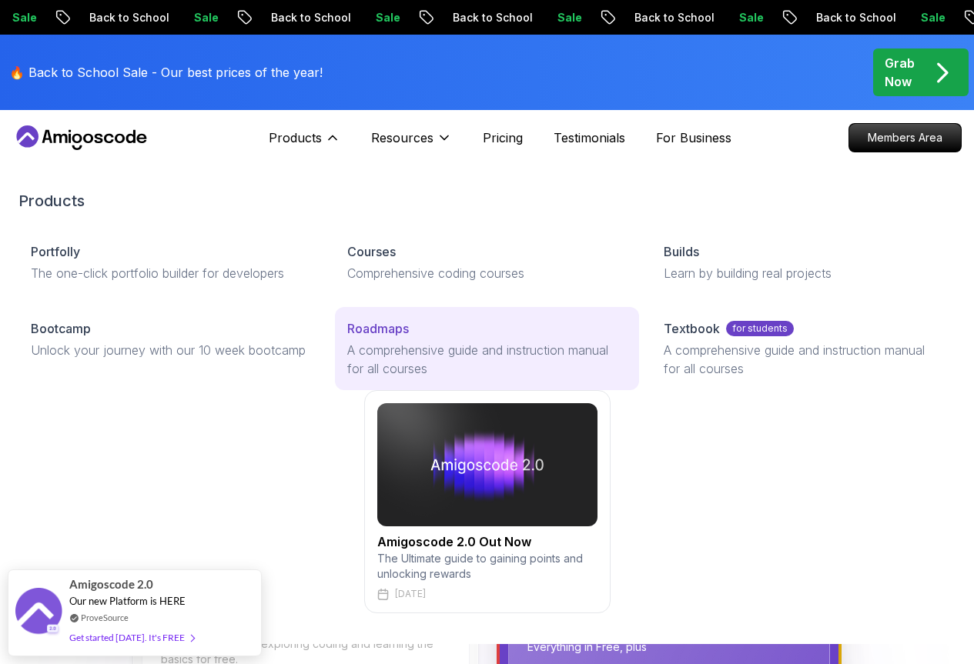
click at [423, 378] on p "A comprehensive guide and instruction manual for all courses" at bounding box center [486, 359] width 279 height 37
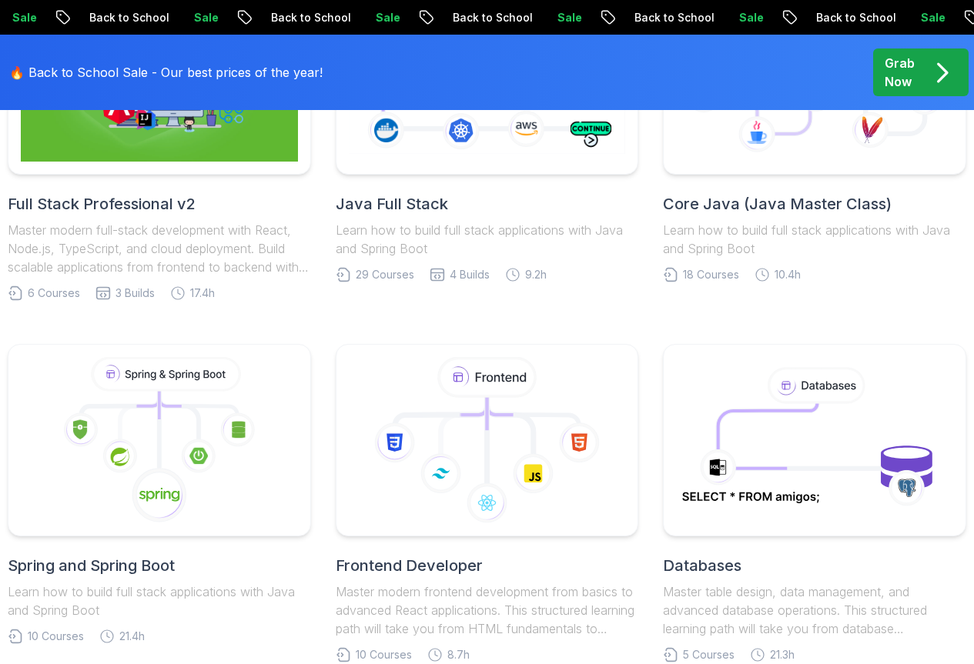
scroll to position [616, 0]
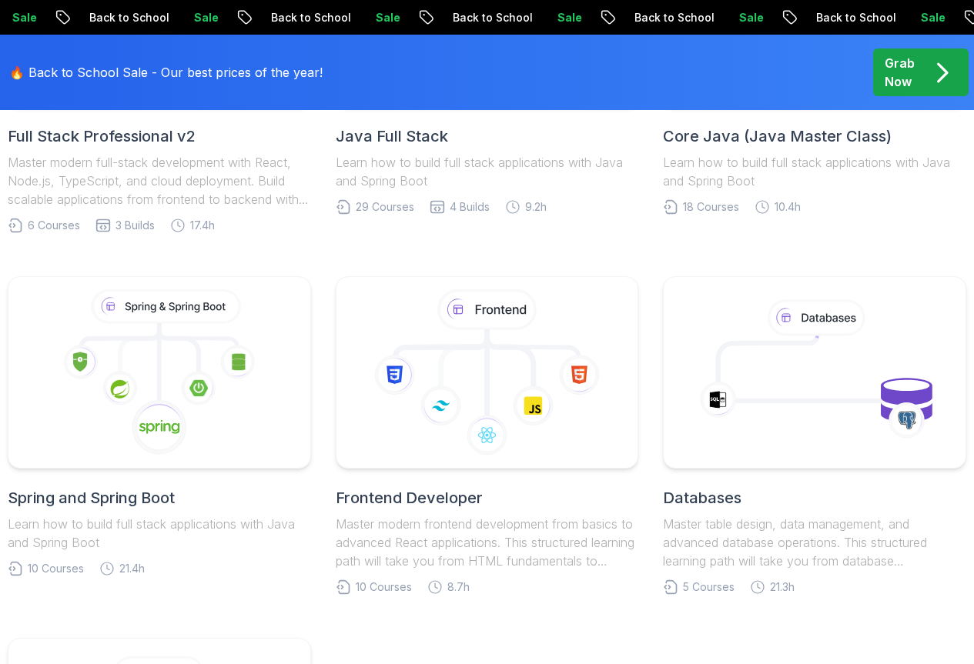
click at [122, 322] on icon at bounding box center [166, 307] width 152 height 36
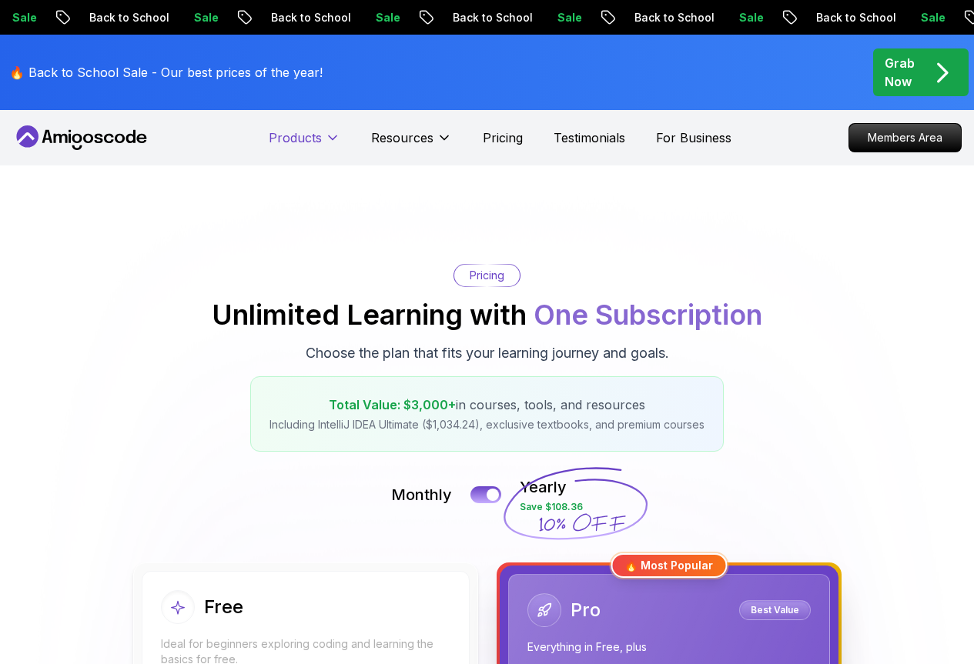
click at [338, 140] on icon at bounding box center [332, 137] width 15 height 15
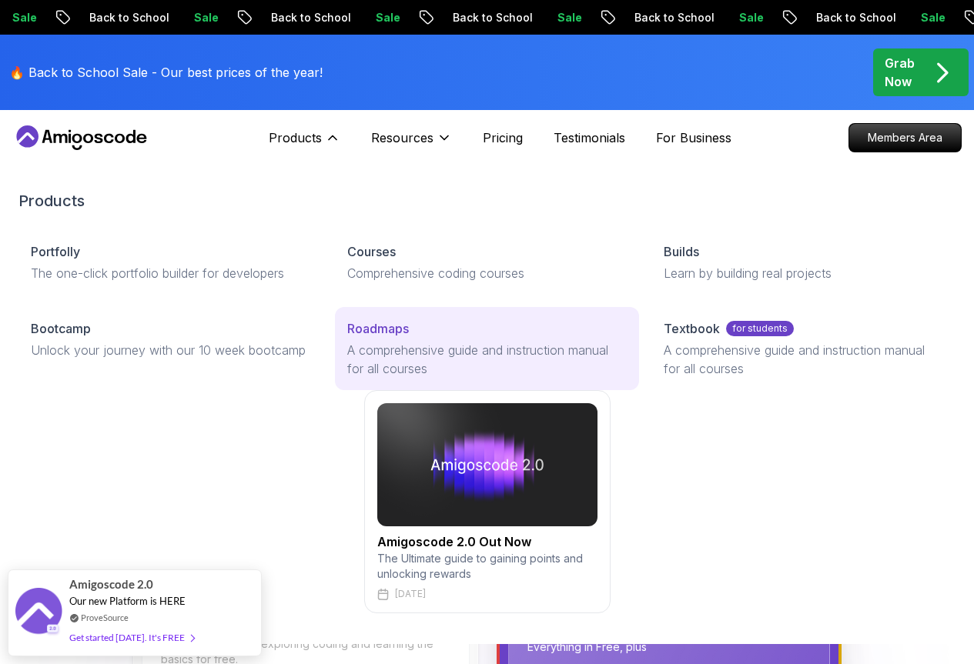
click at [347, 378] on p "A comprehensive guide and instruction manual for all courses" at bounding box center [486, 359] width 279 height 37
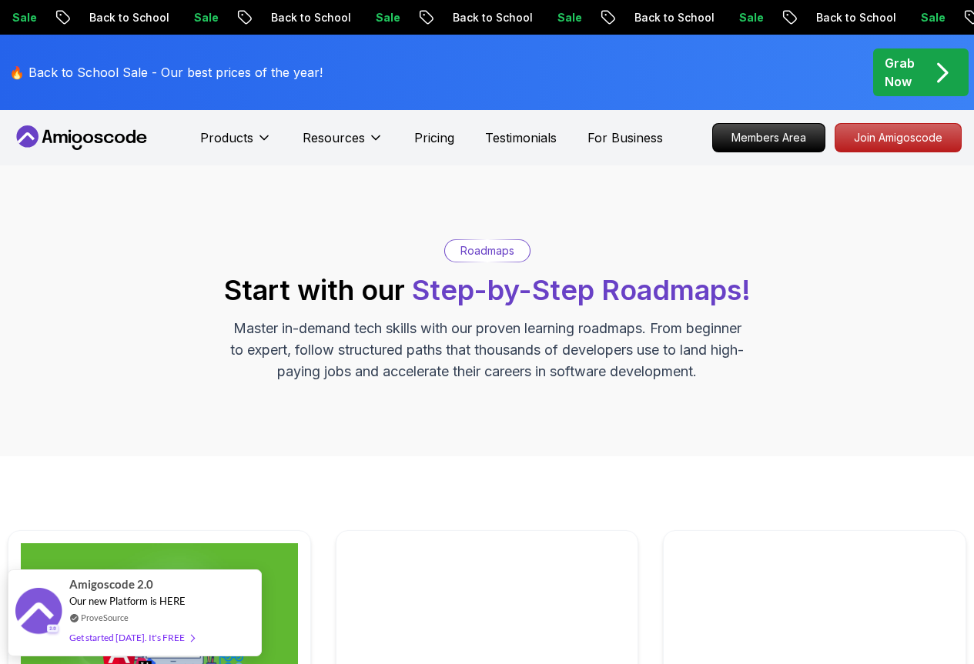
click at [251, 372] on p "Master in-demand tech skills with our proven learning roadmaps. From beginner t…" at bounding box center [487, 350] width 517 height 65
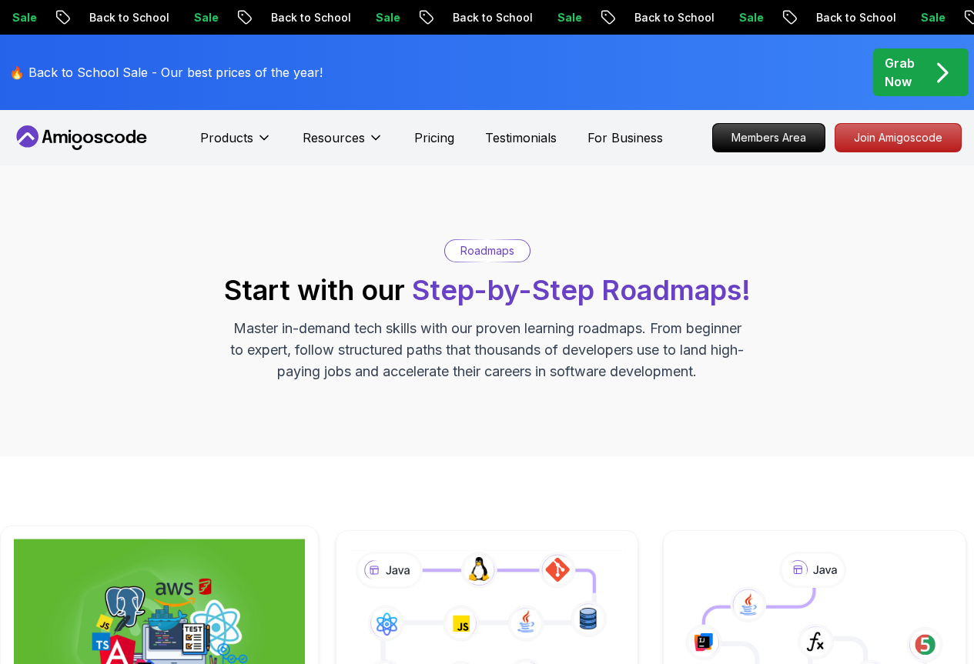
scroll to position [231, 0]
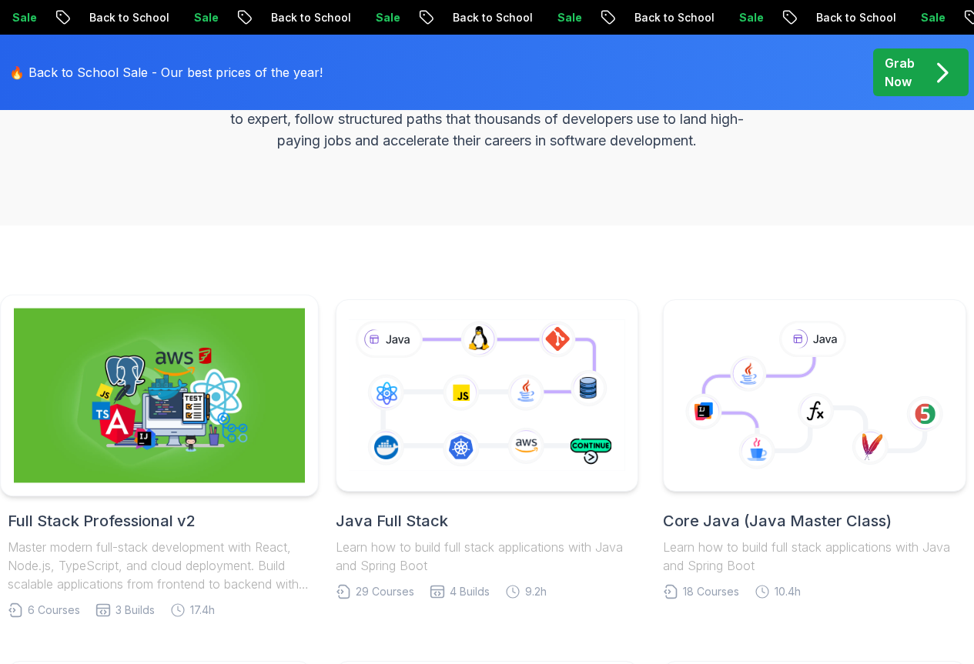
click at [202, 346] on img at bounding box center [159, 396] width 291 height 175
